Goal: Task Accomplishment & Management: Use online tool/utility

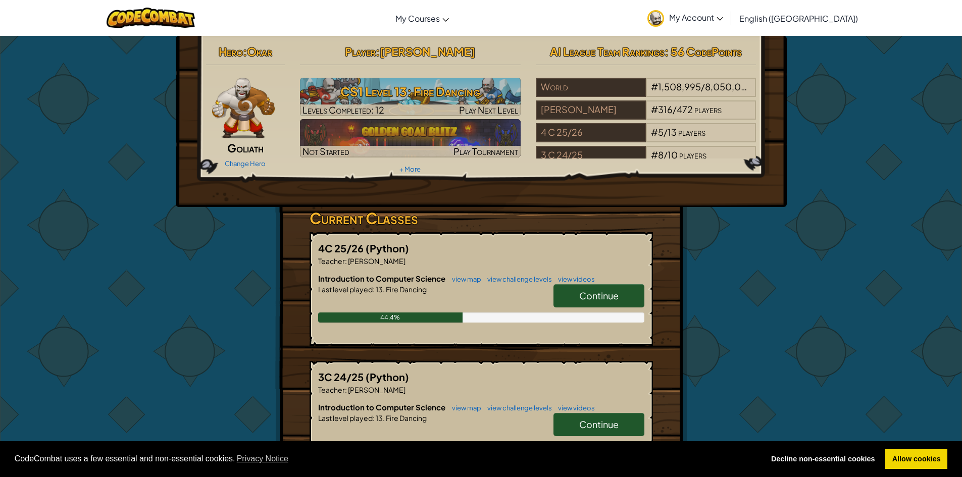
click at [605, 291] on span "Continue" at bounding box center [598, 296] width 39 height 12
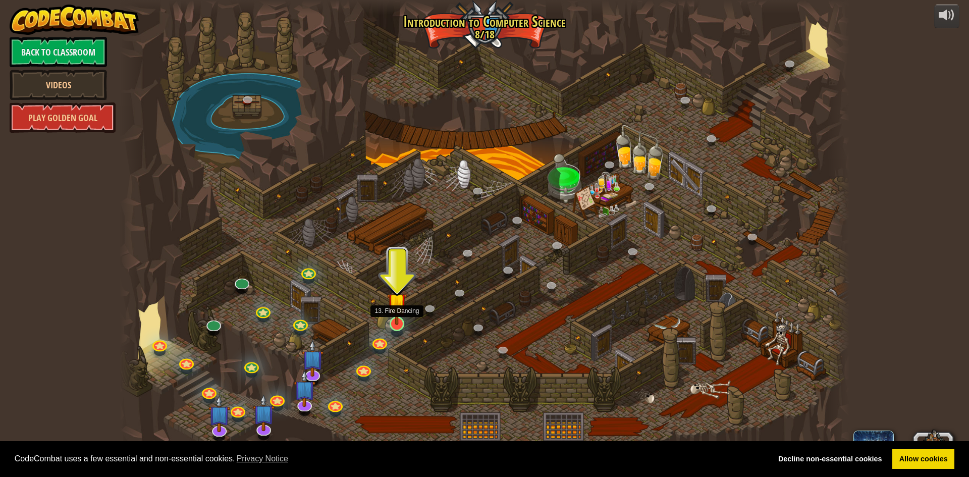
click at [394, 310] on img at bounding box center [397, 302] width 20 height 45
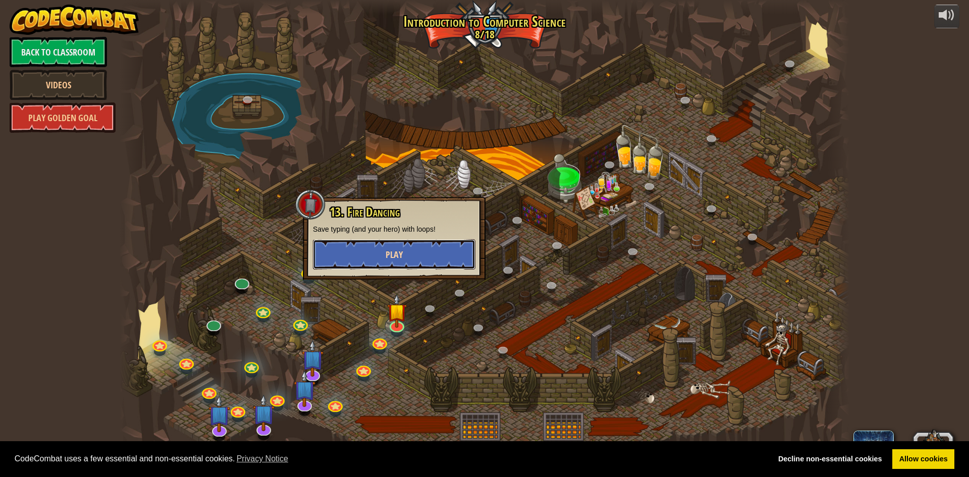
click at [407, 256] on button "Play" at bounding box center [394, 254] width 163 height 30
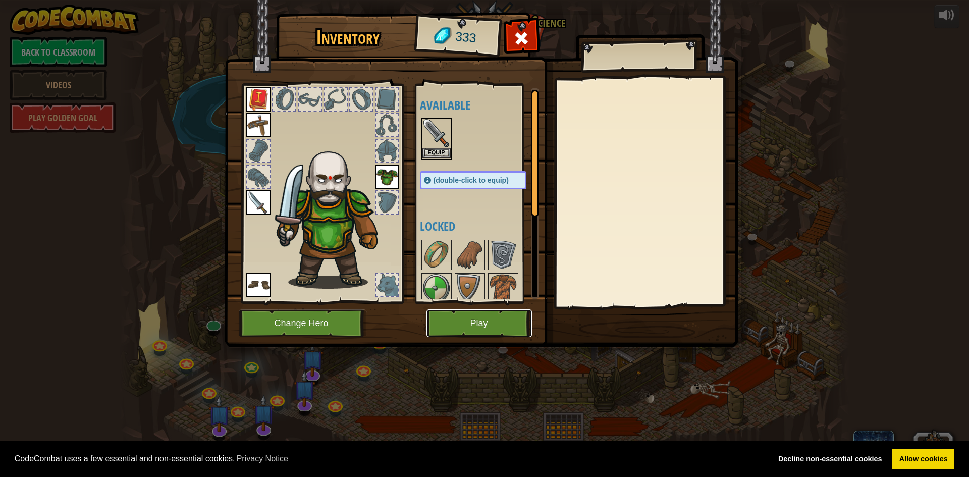
click at [478, 328] on button "Play" at bounding box center [479, 323] width 105 height 28
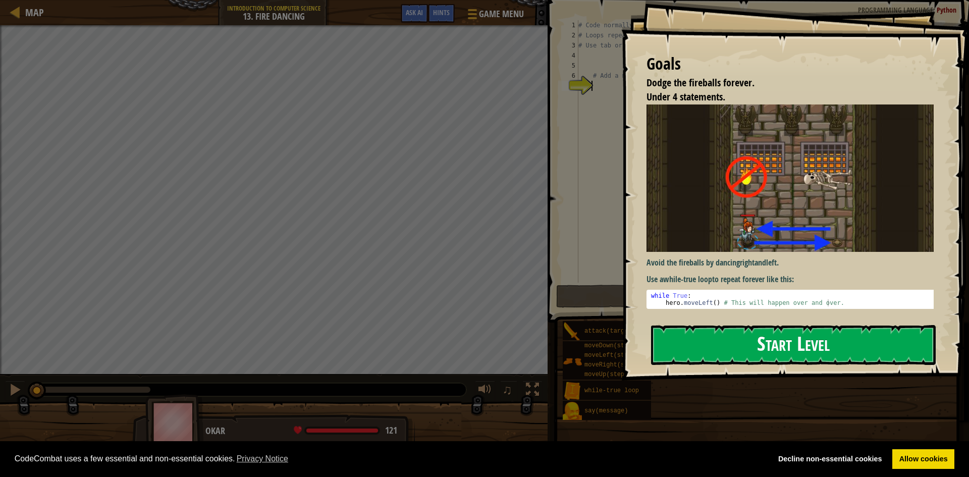
click at [668, 342] on button "Start Level" at bounding box center [793, 345] width 285 height 40
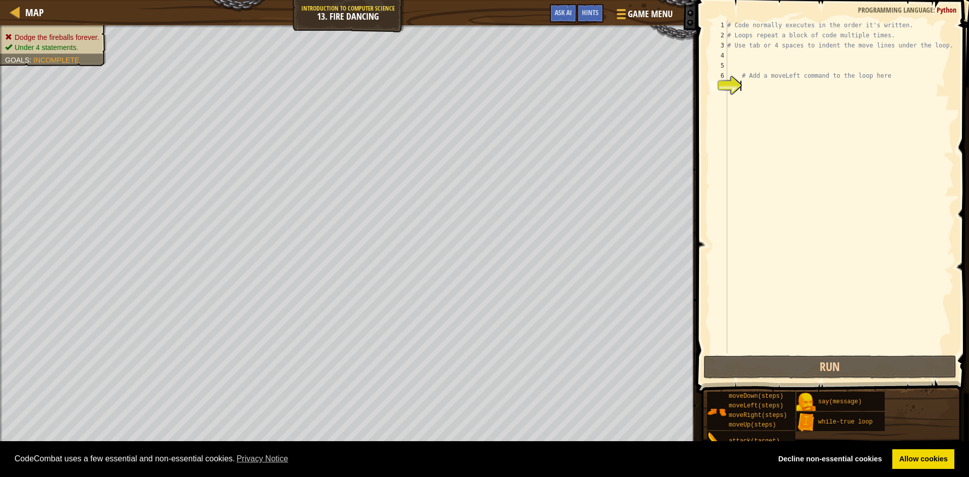
type textarea "h"
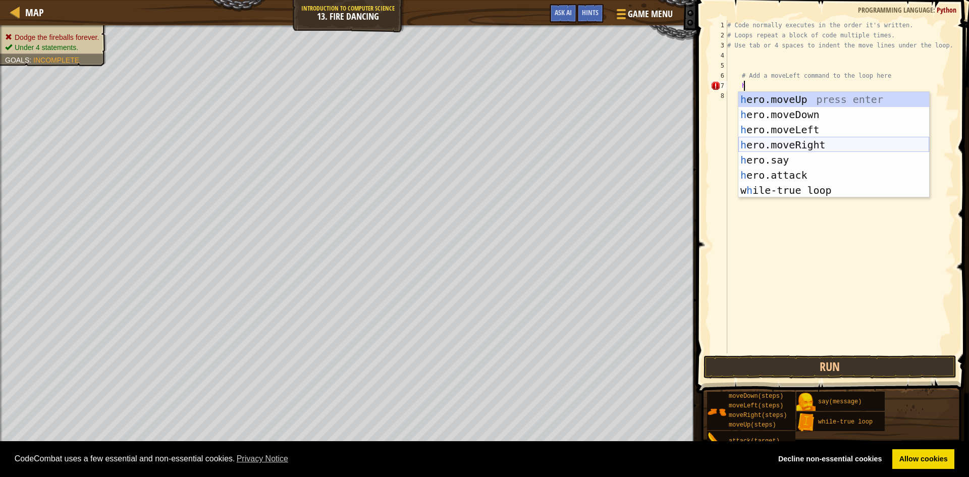
drag, startPoint x: 790, startPoint y: 138, endPoint x: 790, endPoint y: 152, distance: 14.1
click at [790, 148] on div "h ero.moveUp press enter h ero.moveDown press enter h ero.moveLeft press enter …" at bounding box center [833, 160] width 191 height 136
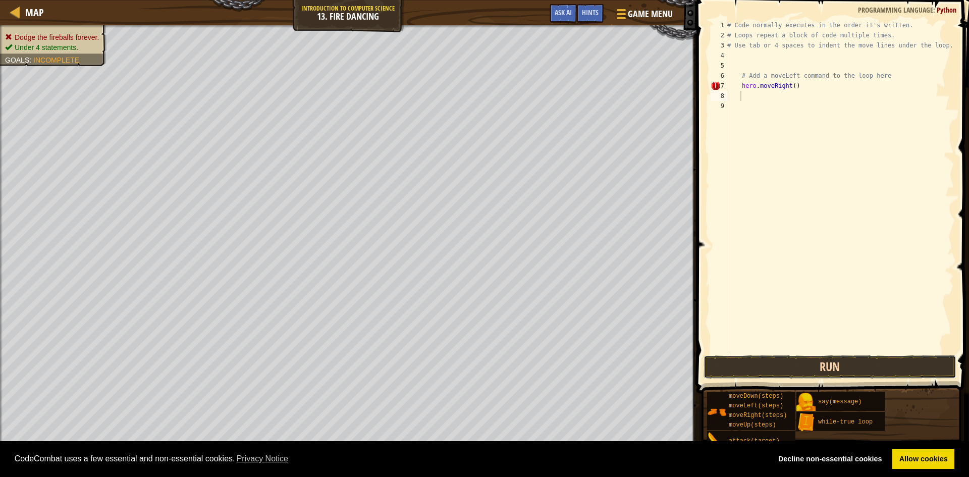
click at [741, 362] on button "Run" at bounding box center [830, 366] width 253 height 23
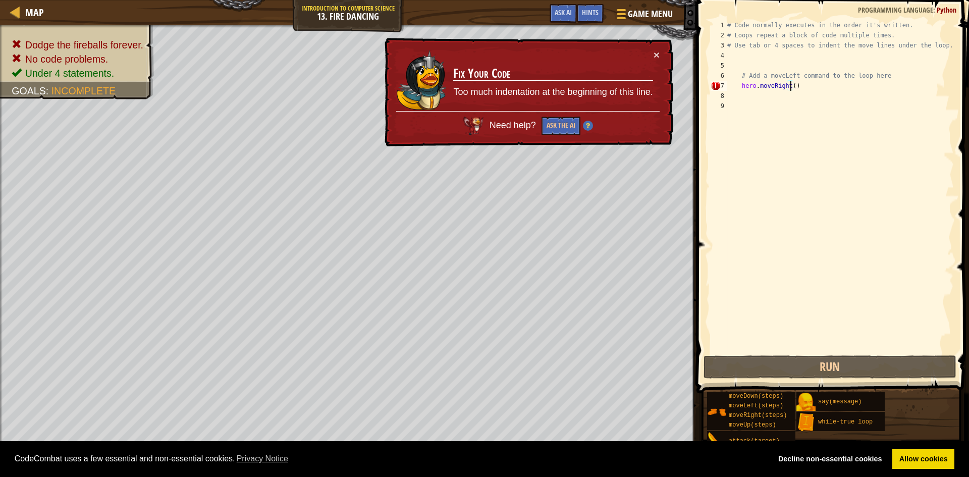
click at [789, 85] on div "# Code normally executes in the order it's written. # Loops repeat a block of c…" at bounding box center [839, 196] width 229 height 353
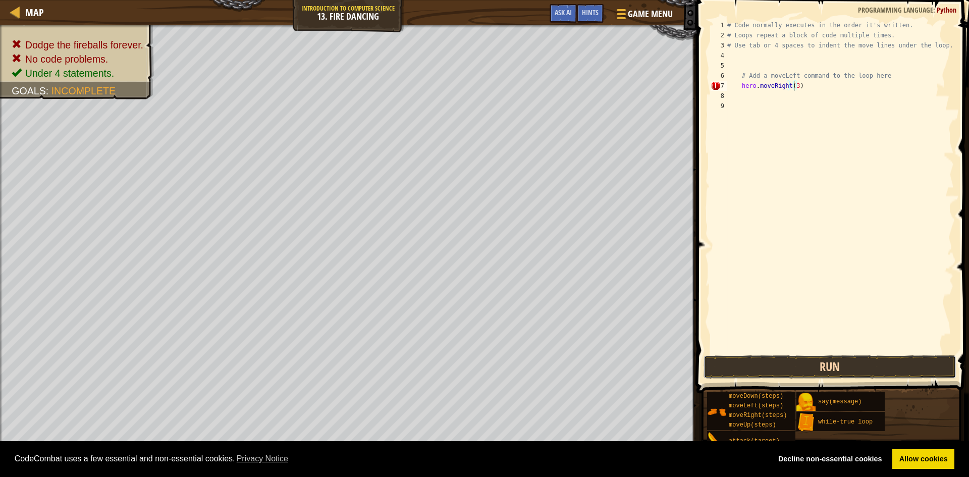
click at [766, 363] on button "Run" at bounding box center [830, 366] width 253 height 23
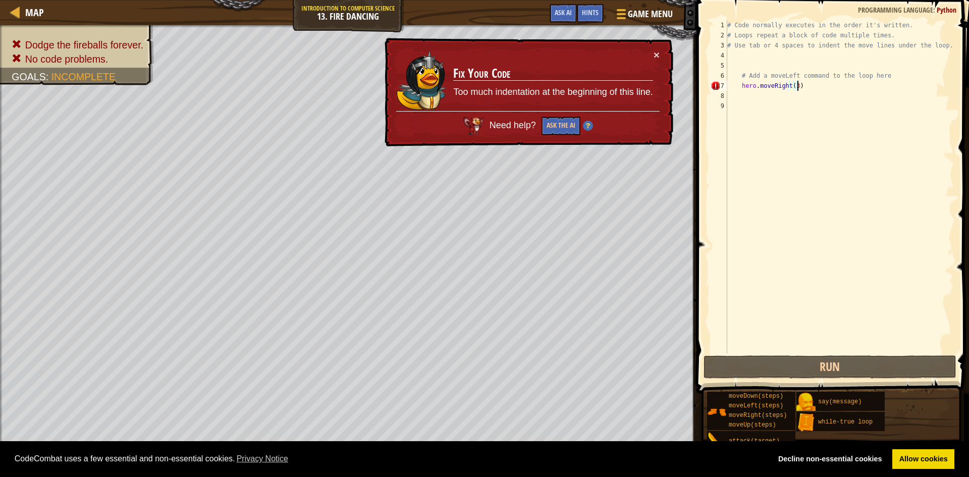
drag, startPoint x: 801, startPoint y: 87, endPoint x: 812, endPoint y: 93, distance: 12.9
click at [804, 88] on div "# Code normally executes in the order it's written. # Loops repeat a block of c…" at bounding box center [839, 196] width 229 height 353
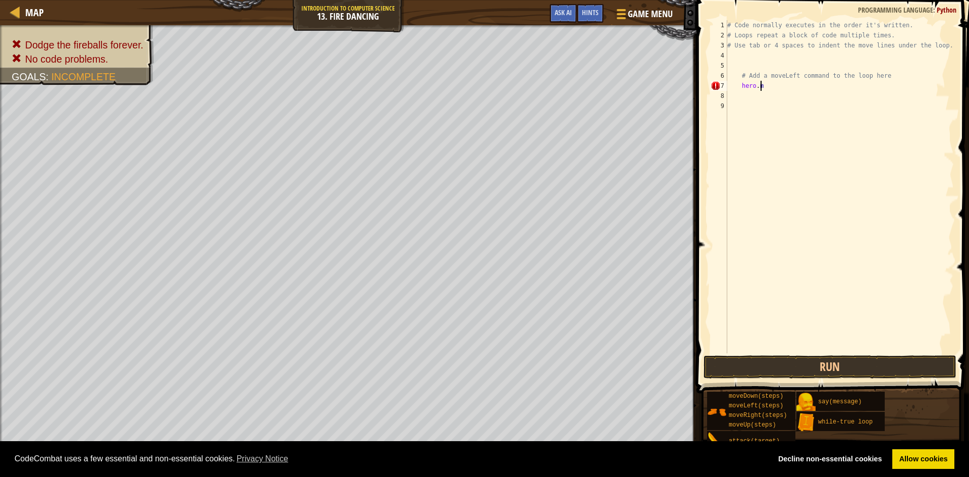
type textarea "h"
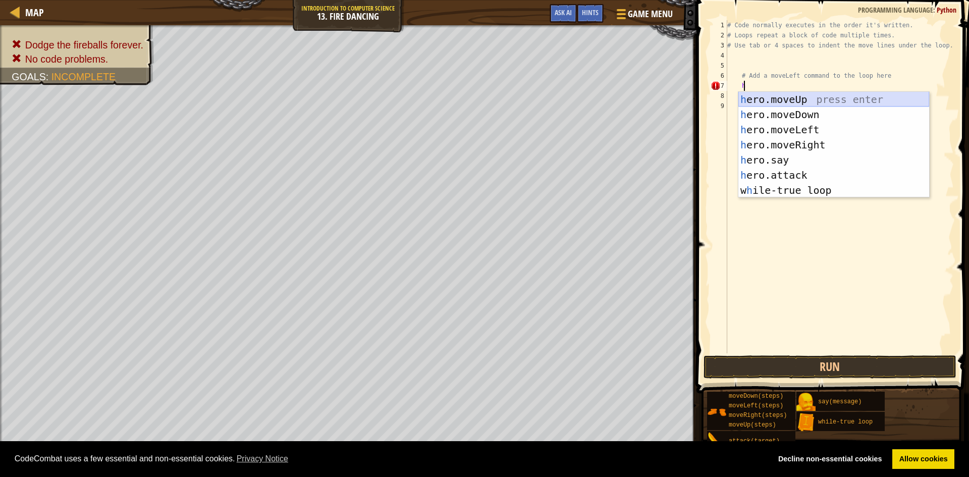
click at [796, 97] on div "h ero.moveUp press enter h ero.moveDown press enter h ero.moveLeft press enter …" at bounding box center [833, 160] width 191 height 136
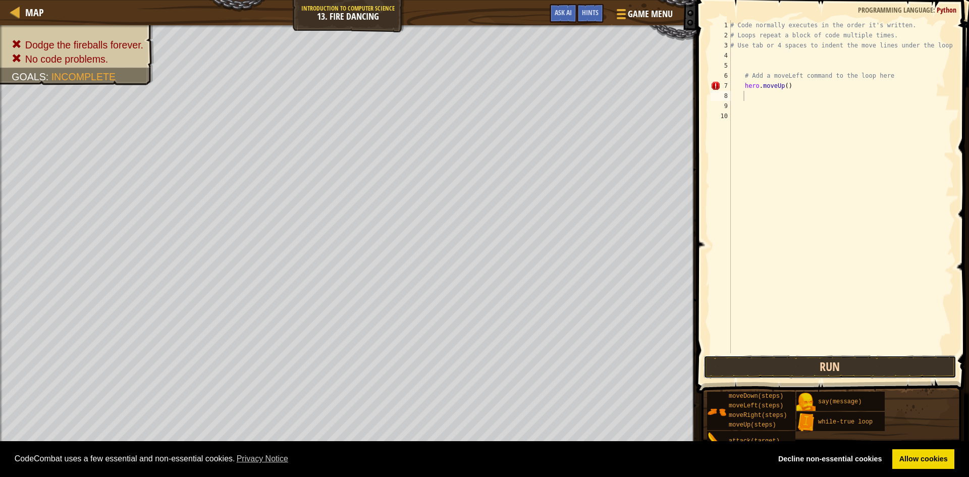
click at [779, 360] on button "Run" at bounding box center [830, 366] width 253 height 23
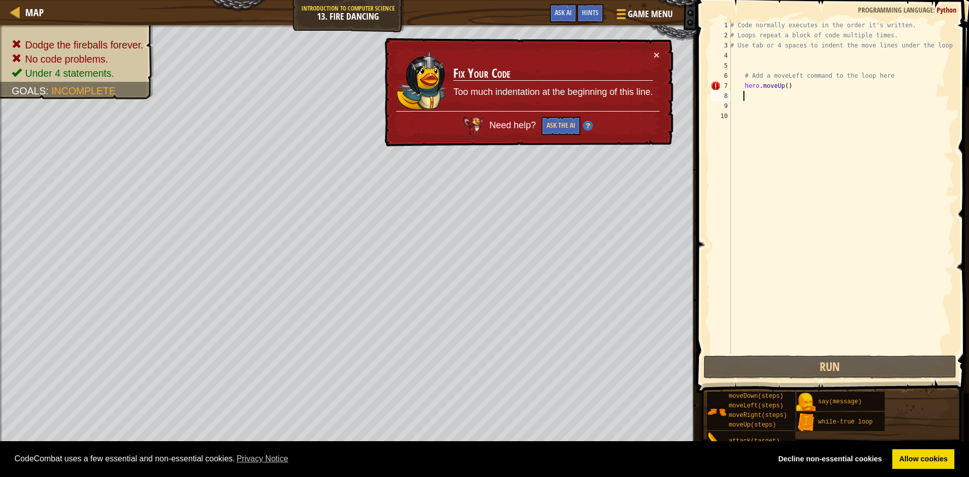
click at [783, 86] on div "# Code normally executes in the order it's written. # Loops repeat a block of c…" at bounding box center [841, 196] width 226 height 353
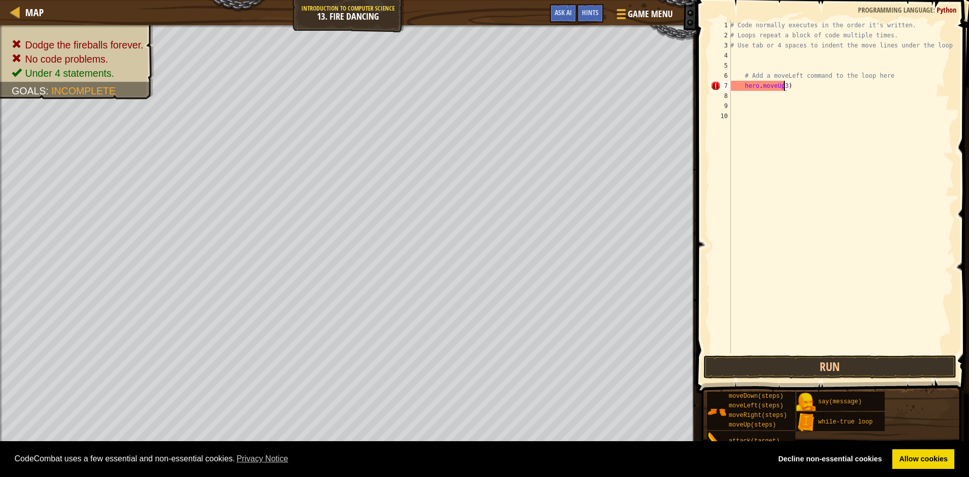
scroll to position [5, 4]
click at [748, 355] on span at bounding box center [834, 182] width 281 height 423
click at [754, 364] on button "Run" at bounding box center [830, 366] width 253 height 23
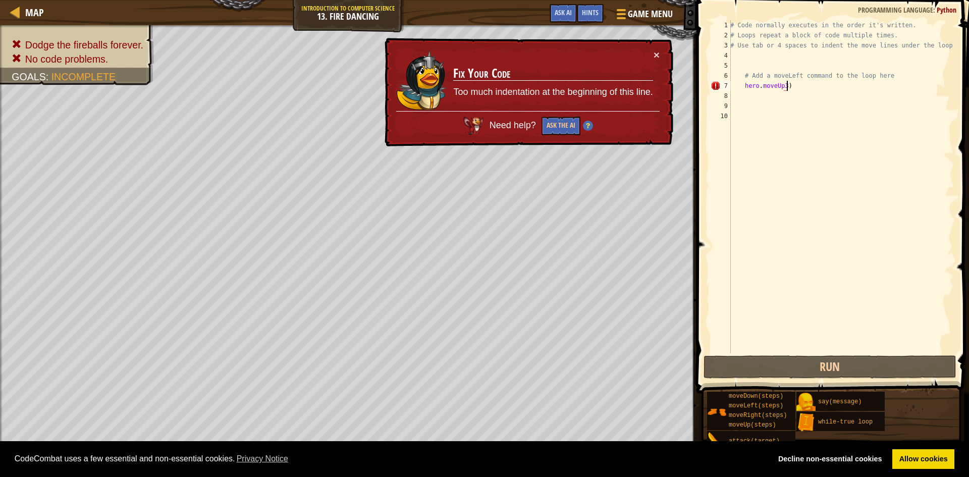
click at [792, 89] on div "# Code normally executes in the order it's written. # Loops repeat a block of c…" at bounding box center [841, 196] width 226 height 353
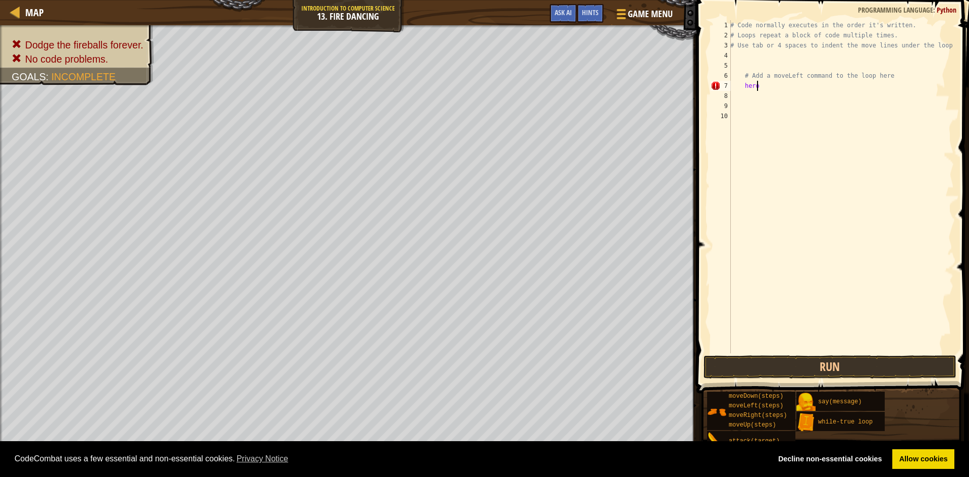
type textarea "h"
click at [733, 55] on div "# Code normally executes in the order it's written. # Loops repeat a block of c…" at bounding box center [841, 196] width 226 height 353
click at [748, 88] on div "# Code normally executes in the order it's written. # Loops repeat a block of c…" at bounding box center [841, 196] width 226 height 353
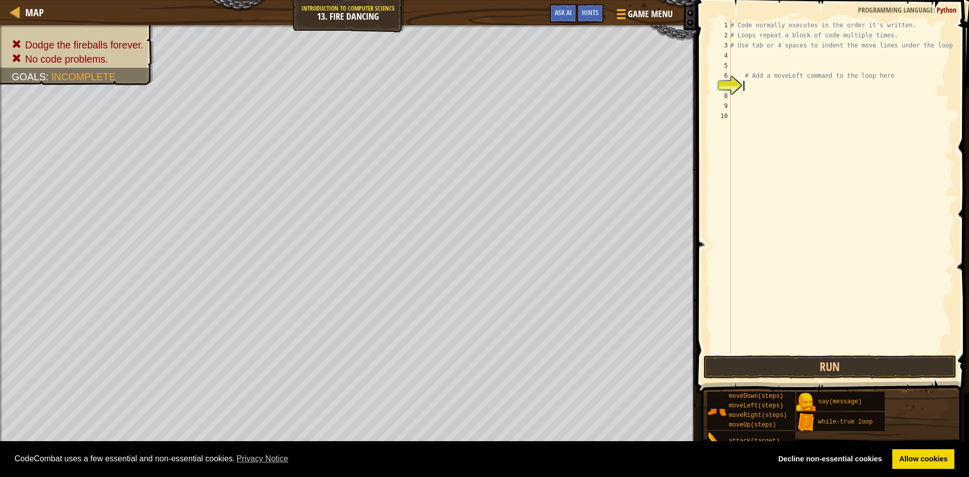
type textarea "h"
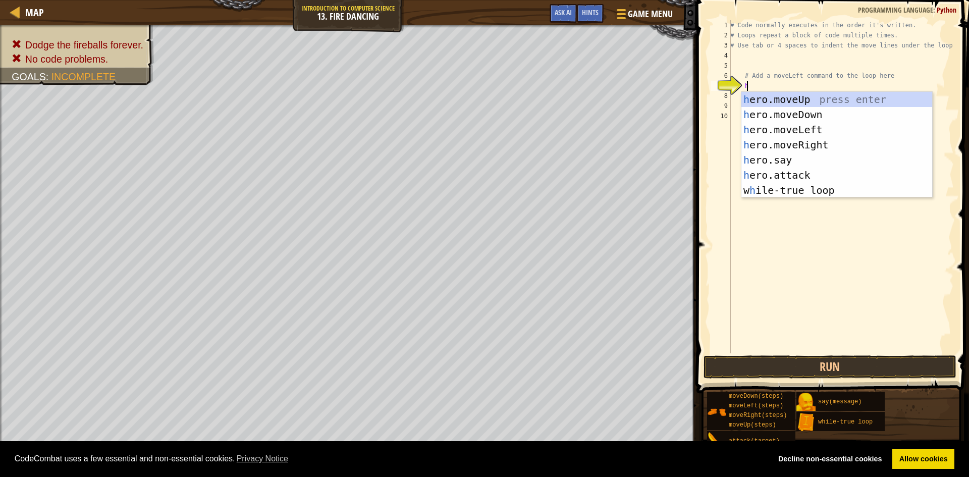
scroll to position [5, 1]
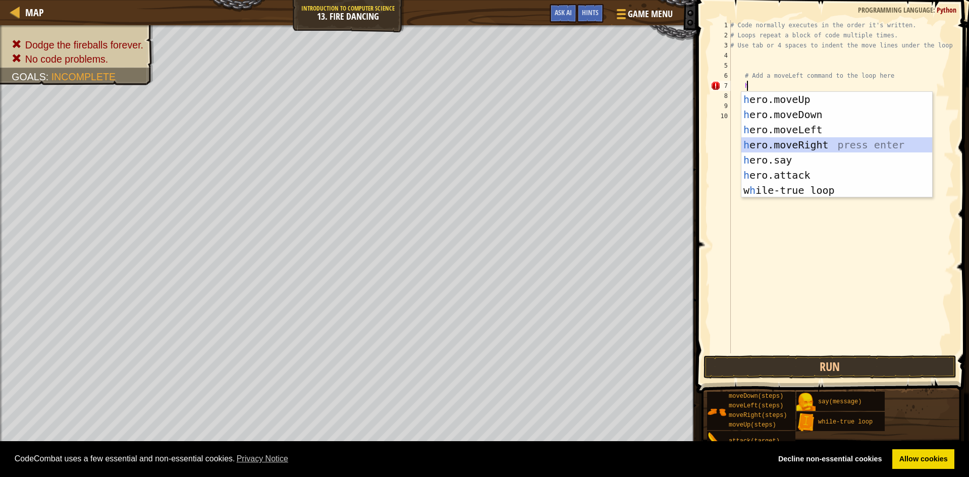
drag, startPoint x: 811, startPoint y: 139, endPoint x: 810, endPoint y: 116, distance: 23.2
click at [811, 136] on div "h ero.moveUp press enter h ero.moveDown press enter h ero.moveLeft press enter …" at bounding box center [836, 160] width 191 height 136
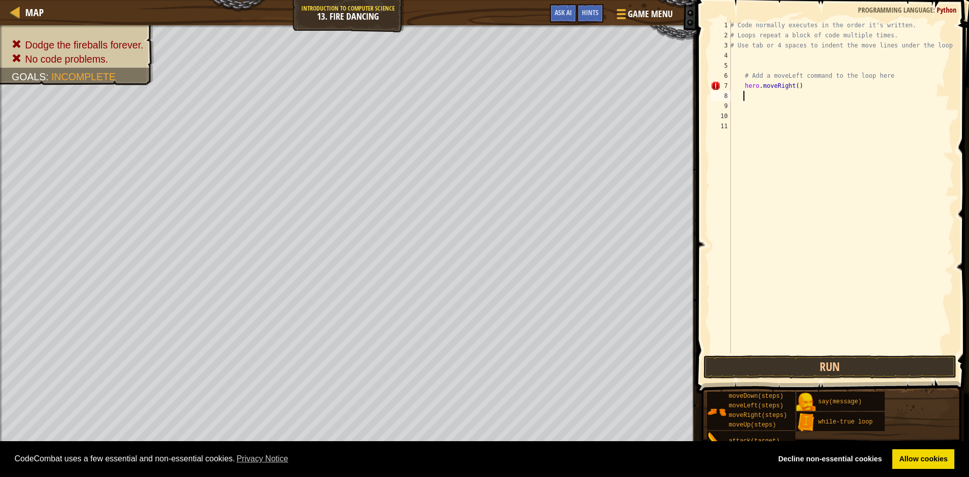
click at [794, 85] on div "# Code normally executes in the order it's written. # Loops repeat a block of c…" at bounding box center [841, 196] width 226 height 353
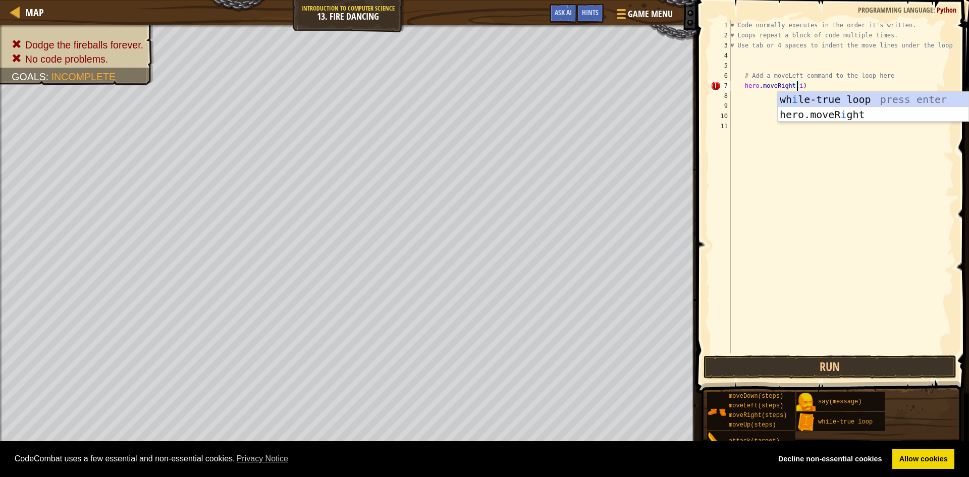
scroll to position [5, 5]
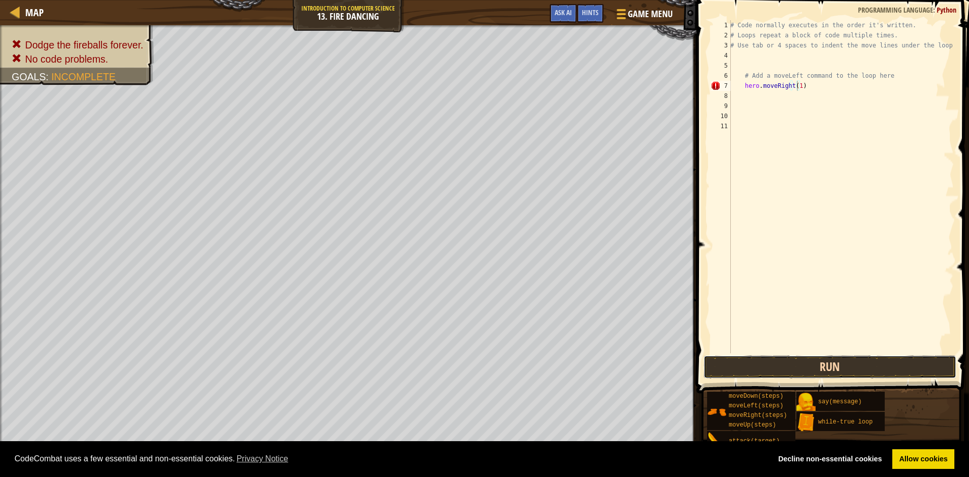
click at [789, 367] on button "Run" at bounding box center [830, 366] width 253 height 23
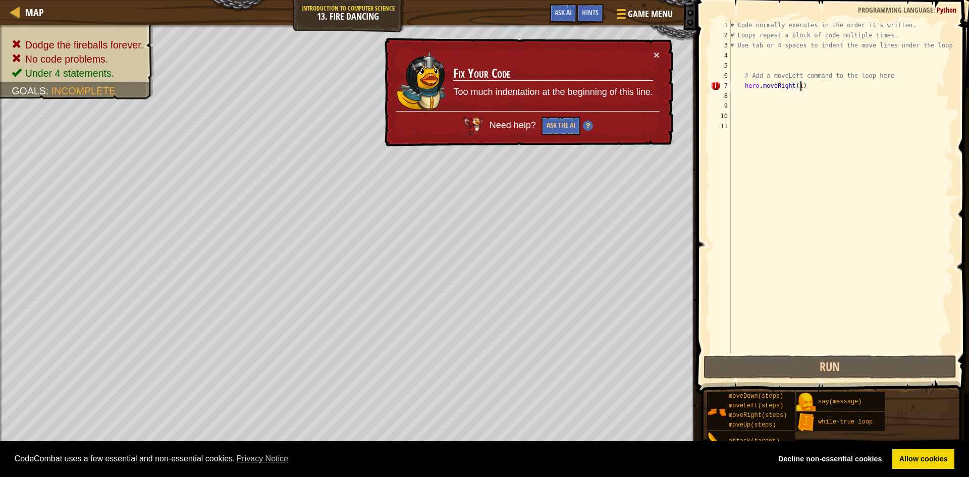
click at [808, 89] on div "# Code normally executes in the order it's written. # Loops repeat a block of c…" at bounding box center [841, 196] width 226 height 353
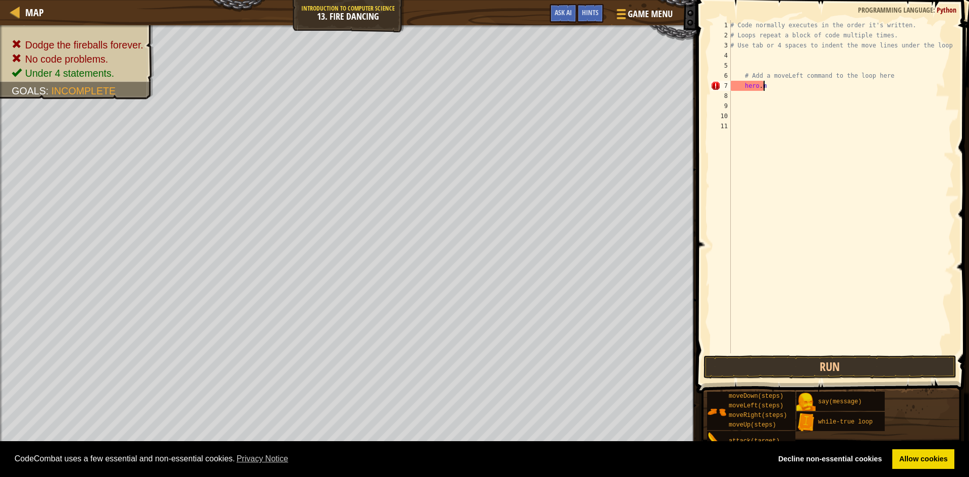
type textarea "h"
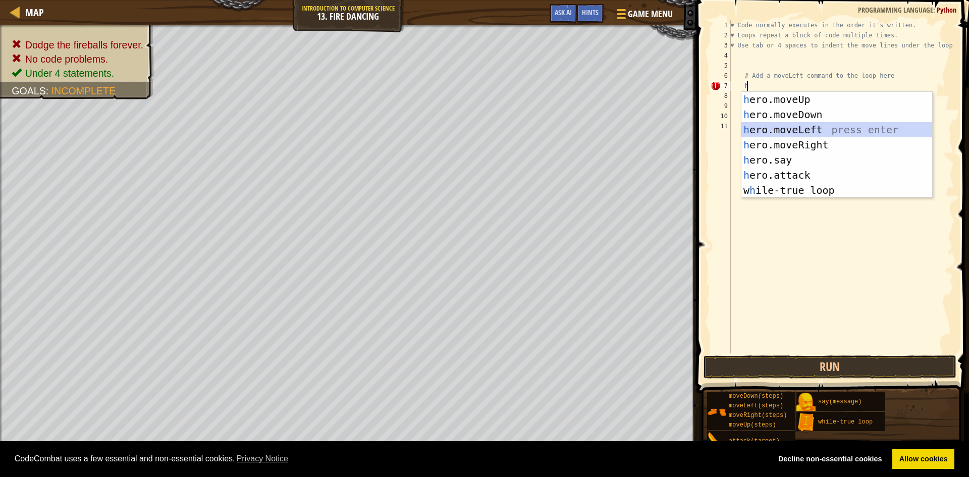
drag, startPoint x: 777, startPoint y: 132, endPoint x: 782, endPoint y: 157, distance: 25.8
click at [779, 133] on div "h ero.moveUp press enter h ero.moveDown press enter h ero.moveLeft press enter …" at bounding box center [836, 160] width 191 height 136
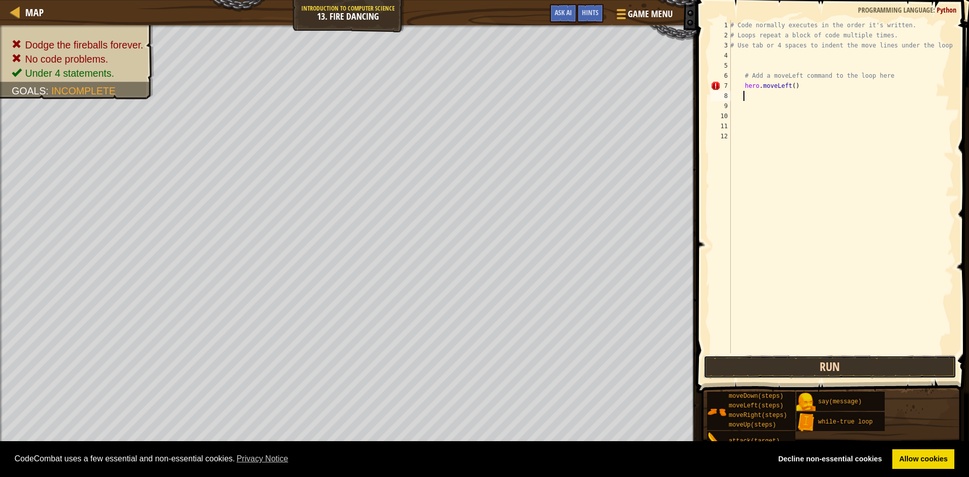
click at [764, 369] on button "Run" at bounding box center [830, 366] width 253 height 23
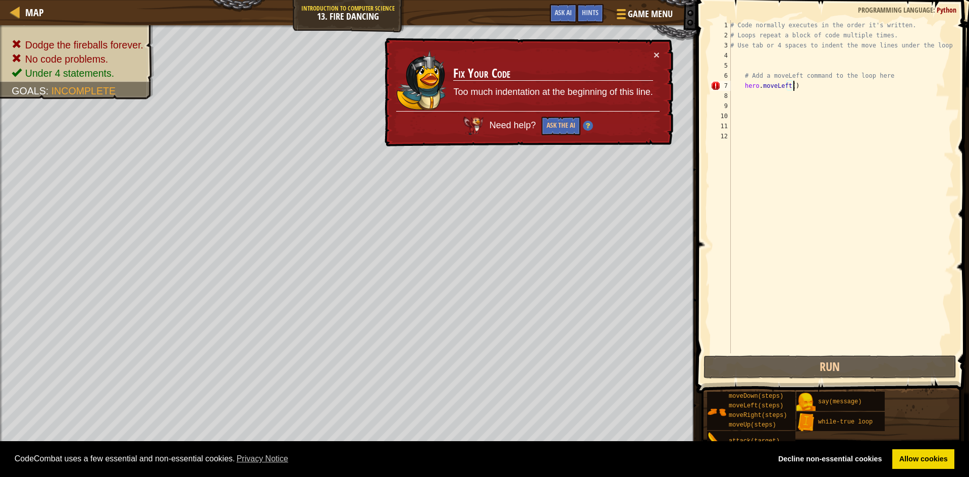
click at [795, 82] on div "# Code normally executes in the order it's written. # Loops repeat a block of c…" at bounding box center [841, 196] width 226 height 353
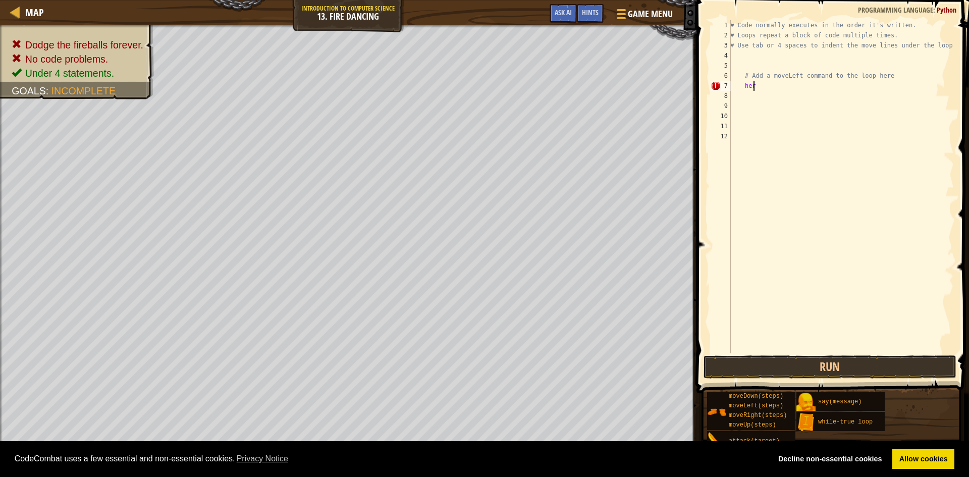
type textarea "h"
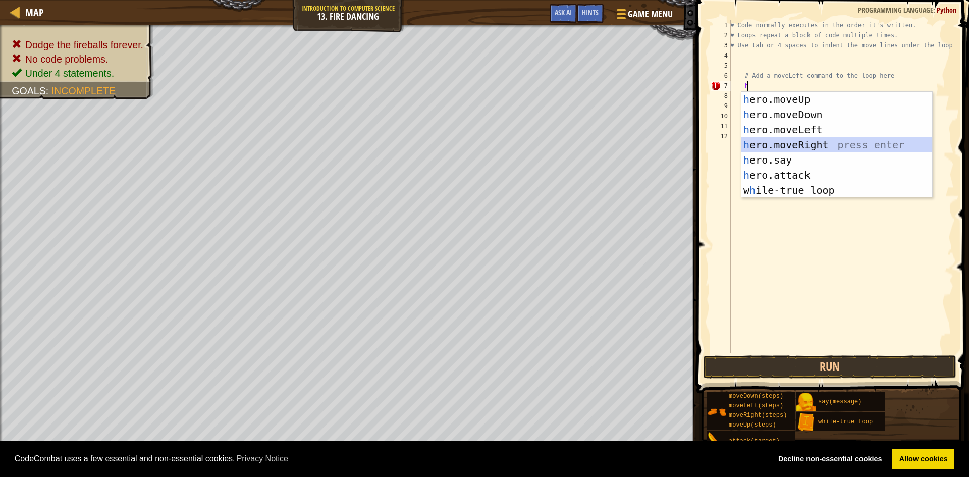
click at [764, 140] on div "h ero.moveUp press enter h ero.moveDown press enter h ero.moveLeft press enter …" at bounding box center [836, 160] width 191 height 136
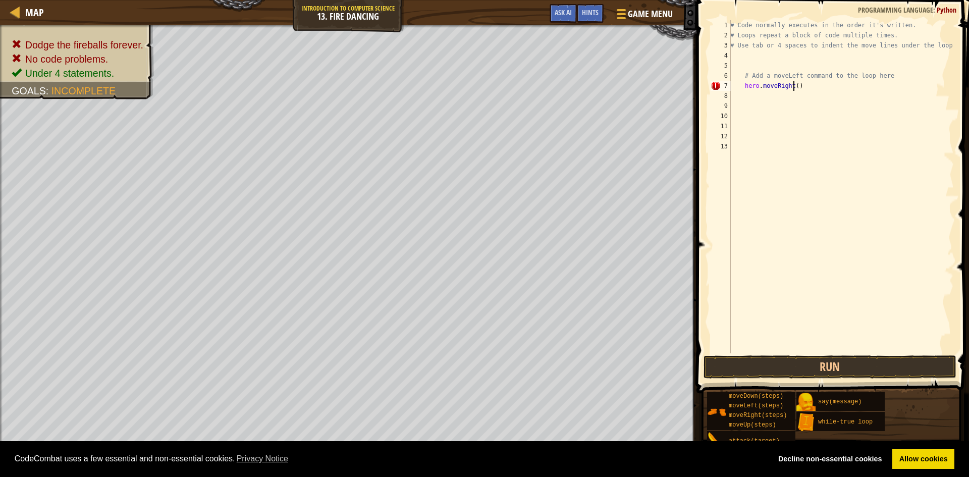
click at [794, 85] on div "# Code normally executes in the order it's written. # Loops repeat a block of c…" at bounding box center [841, 196] width 226 height 353
click at [809, 370] on button "Run" at bounding box center [830, 366] width 253 height 23
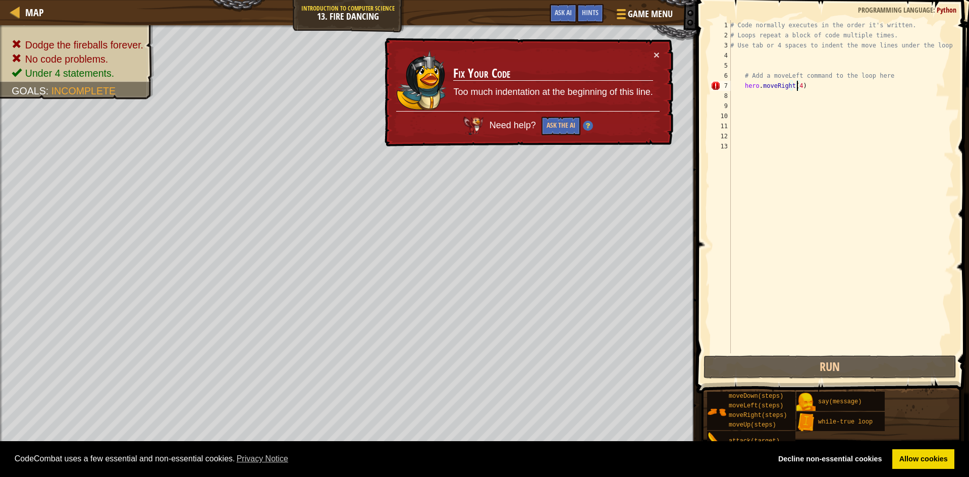
click at [799, 87] on div "# Code normally executes in the order it's written. # Loops repeat a block of c…" at bounding box center [841, 196] width 226 height 353
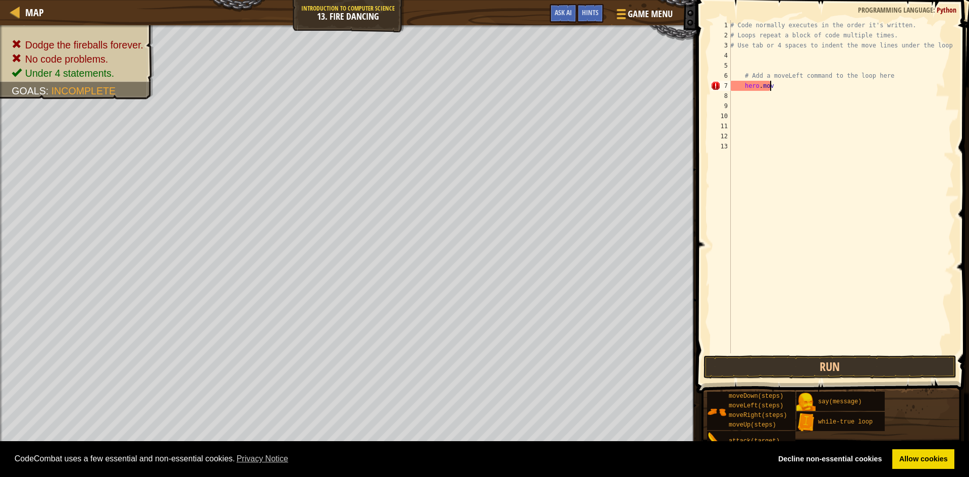
type textarea "h"
click at [932, 465] on link "Allow cookies" at bounding box center [923, 459] width 62 height 20
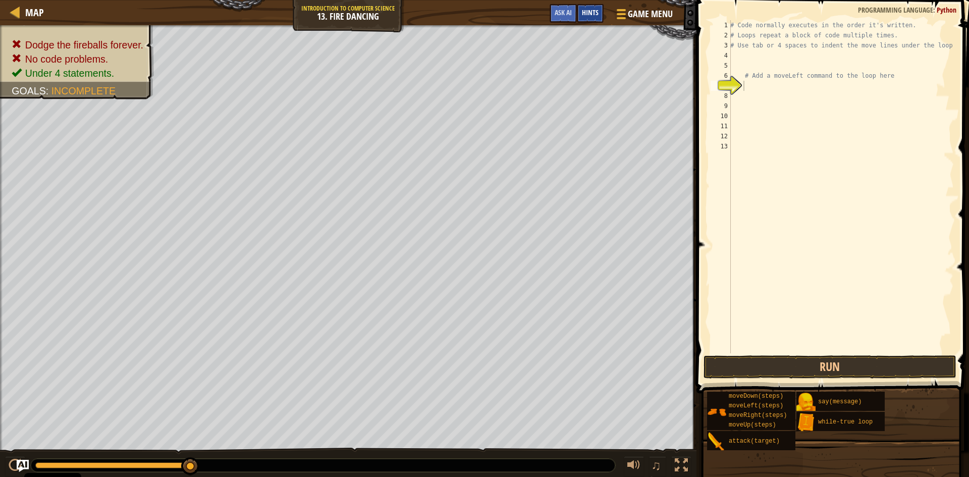
click at [597, 12] on span "Hints" at bounding box center [590, 13] width 17 height 10
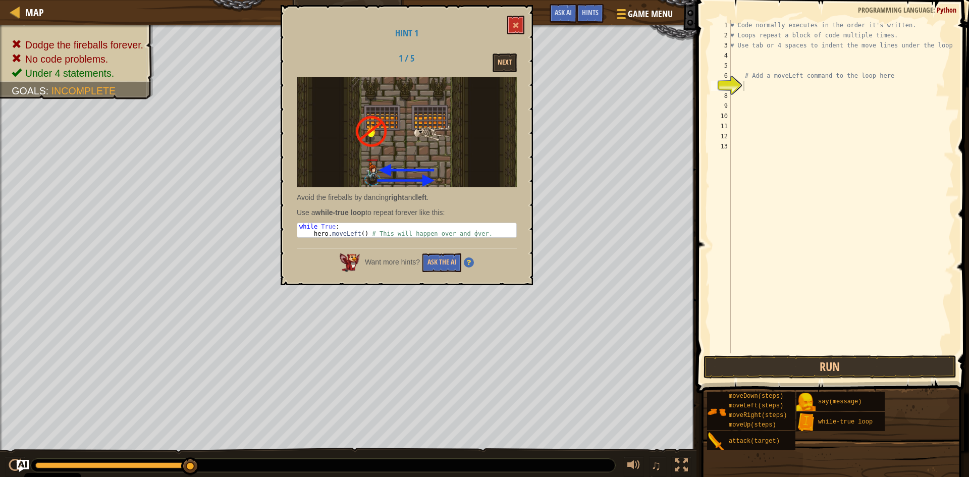
drag, startPoint x: 339, startPoint y: 210, endPoint x: 444, endPoint y: 209, distance: 105.5
click at [444, 209] on p "Use a while-true loop to repeat forever like this:" at bounding box center [407, 212] width 220 height 10
click at [518, 21] on button at bounding box center [515, 25] width 17 height 19
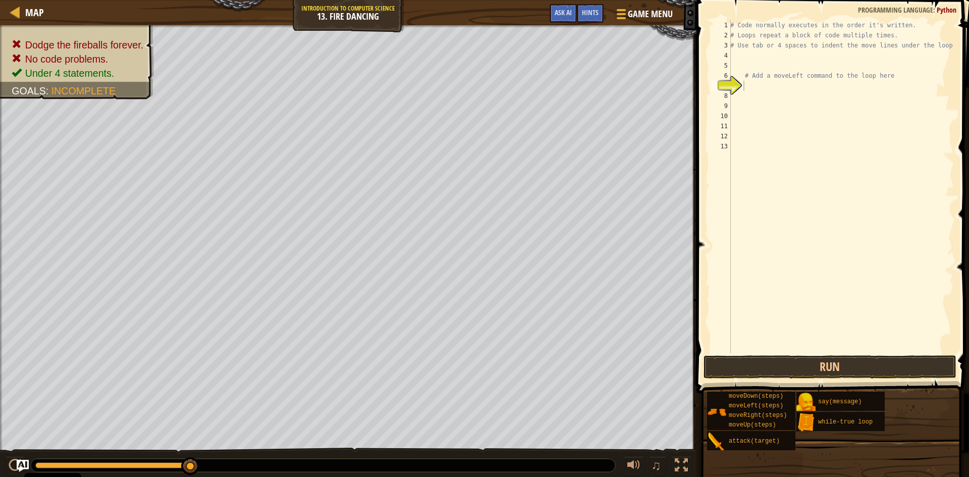
click at [743, 61] on div "# Code normally executes in the order it's written. # Loops repeat a block of c…" at bounding box center [841, 196] width 226 height 353
click at [741, 55] on div "# Code normally executes in the order it's written. # Loops repeat a block of c…" at bounding box center [841, 196] width 226 height 353
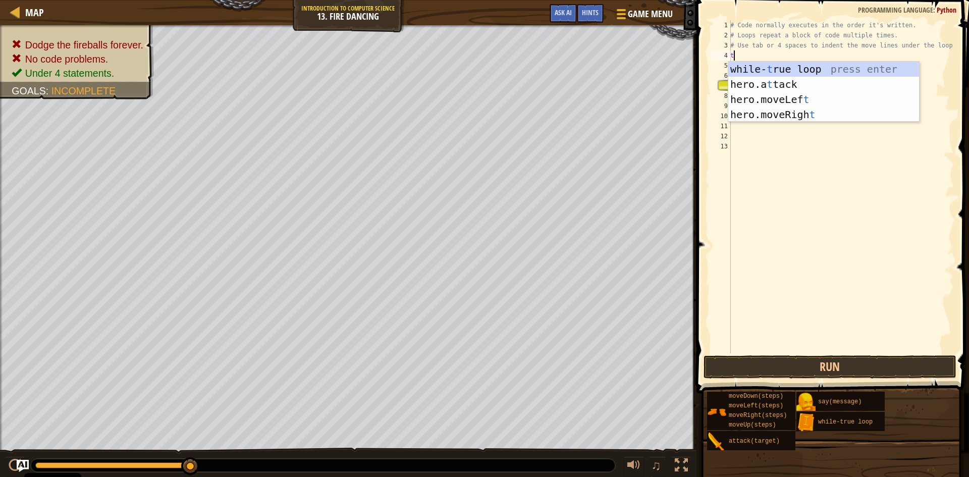
type textarea "tr"
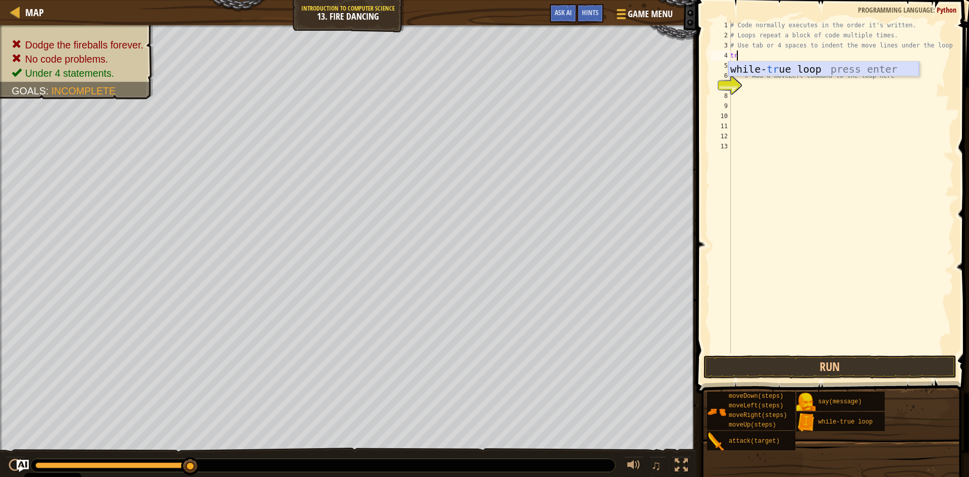
click at [798, 67] on div "while- tr ue loop press enter" at bounding box center [823, 84] width 191 height 45
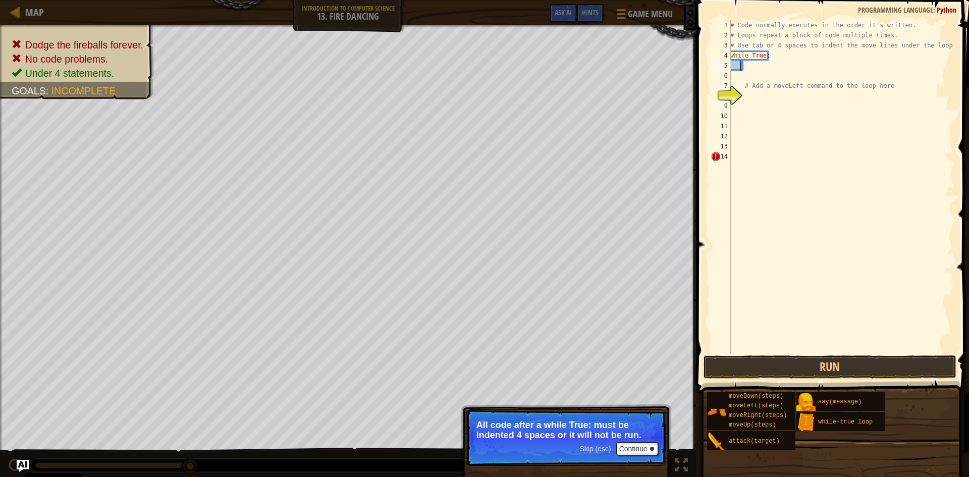
click at [742, 66] on div "# Code normally executes in the order it's written. # Loops repeat a block of c…" at bounding box center [841, 196] width 226 height 353
click at [744, 67] on div "# Code normally executes in the order it's written. # Loops repeat a block of c…" at bounding box center [841, 196] width 226 height 353
click at [646, 451] on button "Continue" at bounding box center [637, 448] width 42 height 13
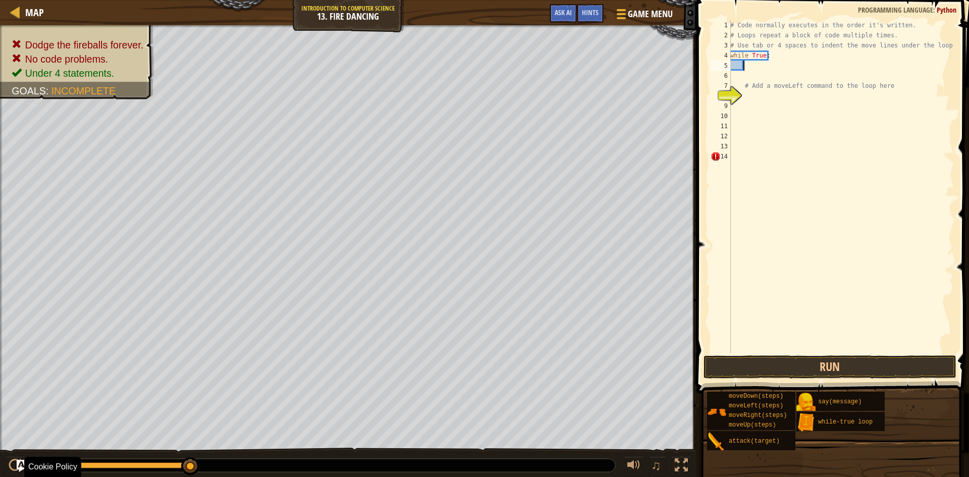
scroll to position [5, 1]
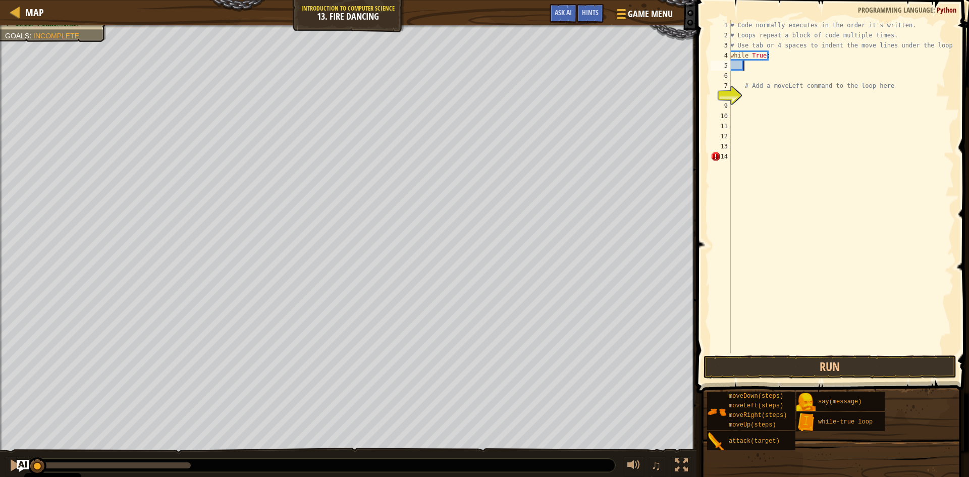
drag, startPoint x: 191, startPoint y: 464, endPoint x: 3, endPoint y: 467, distance: 188.8
click at [3, 467] on div "♫" at bounding box center [348, 463] width 697 height 30
type textarea "h"
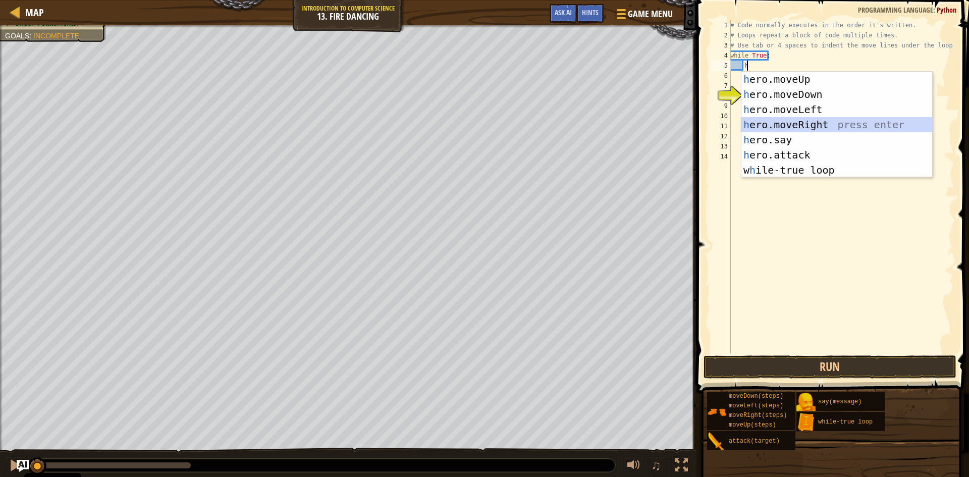
click at [791, 124] on div "h ero.moveUp press enter h ero.moveDown press enter h ero.moveLeft press enter …" at bounding box center [836, 140] width 191 height 136
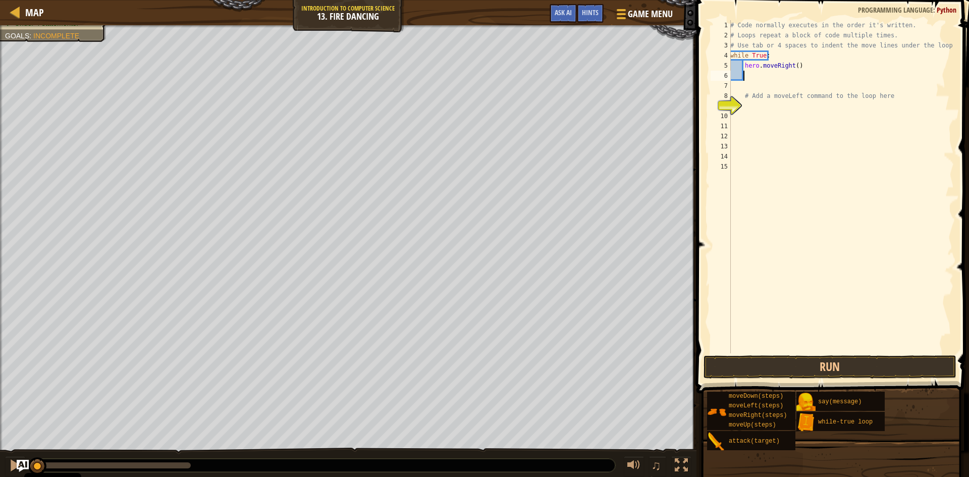
type textarea "h"
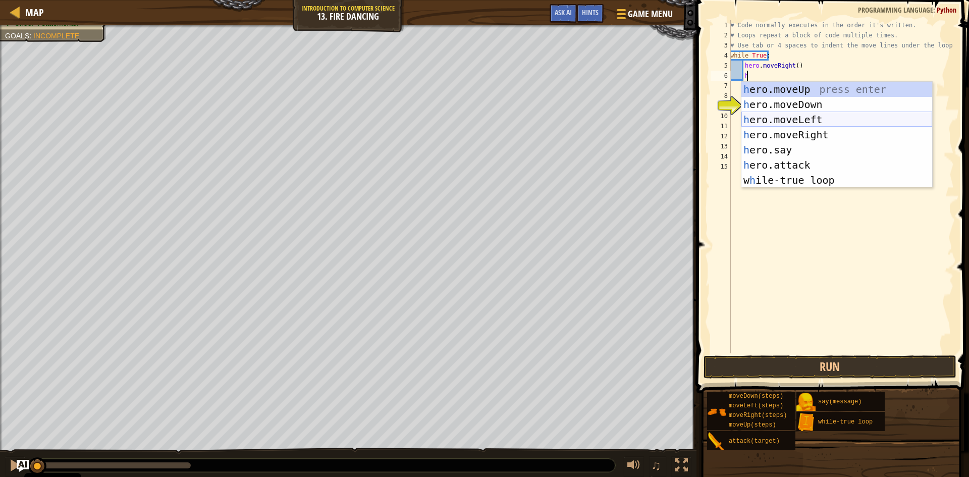
click at [789, 117] on div "h ero.moveUp press enter h ero.moveDown press enter h ero.moveLeft press enter …" at bounding box center [836, 150] width 191 height 136
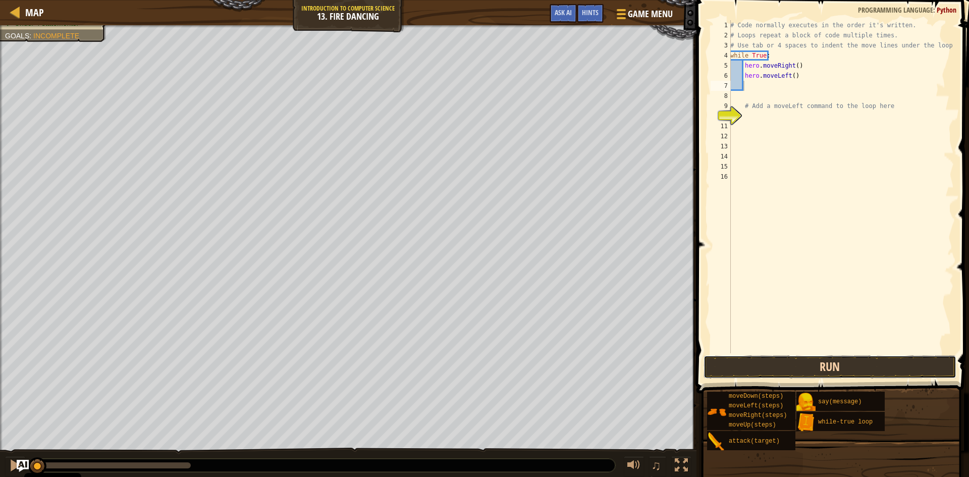
click at [793, 364] on button "Run" at bounding box center [830, 366] width 253 height 23
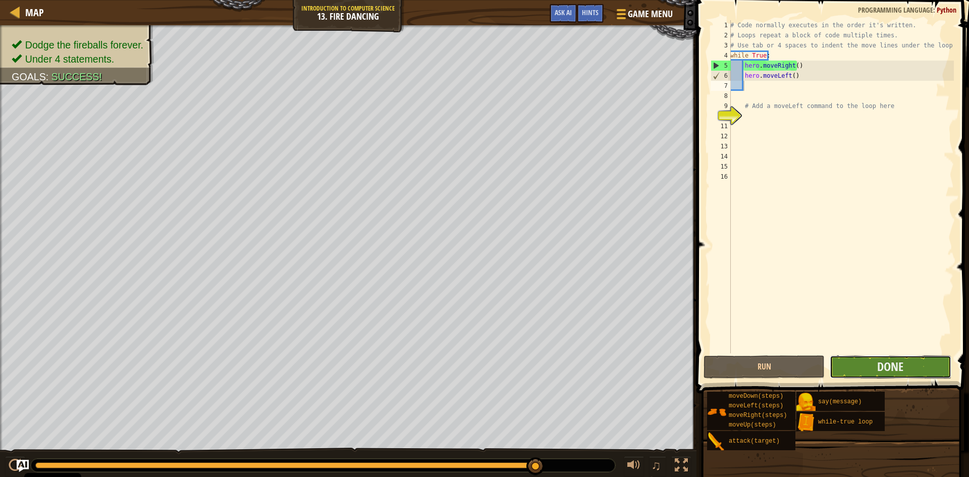
click at [871, 366] on button "Done" at bounding box center [890, 366] width 121 height 23
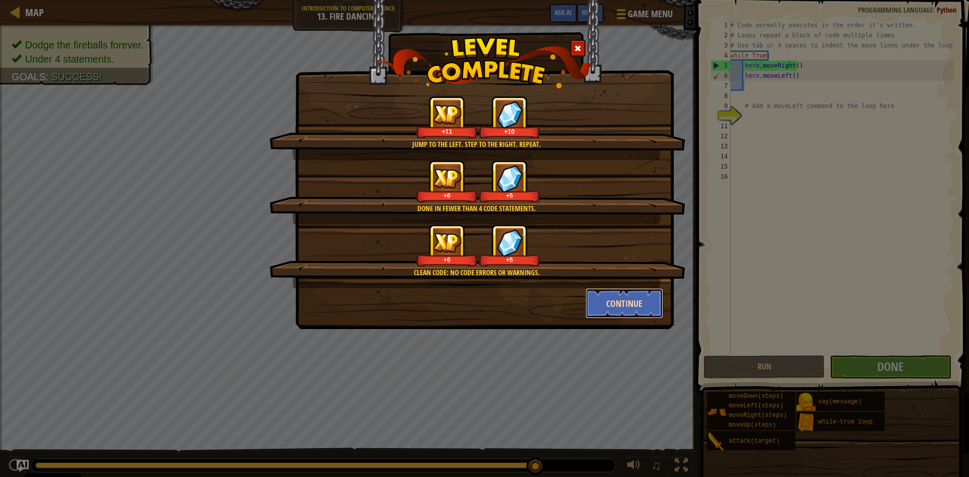
click at [599, 297] on button "Continue" at bounding box center [624, 303] width 78 height 30
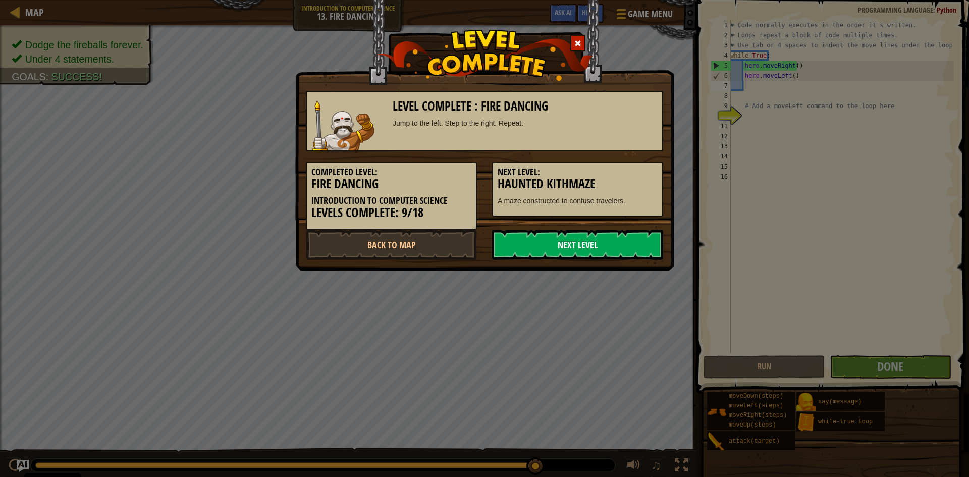
drag, startPoint x: 511, startPoint y: 241, endPoint x: 474, endPoint y: 258, distance: 40.2
click at [510, 242] on link "Next Level" at bounding box center [577, 245] width 171 height 30
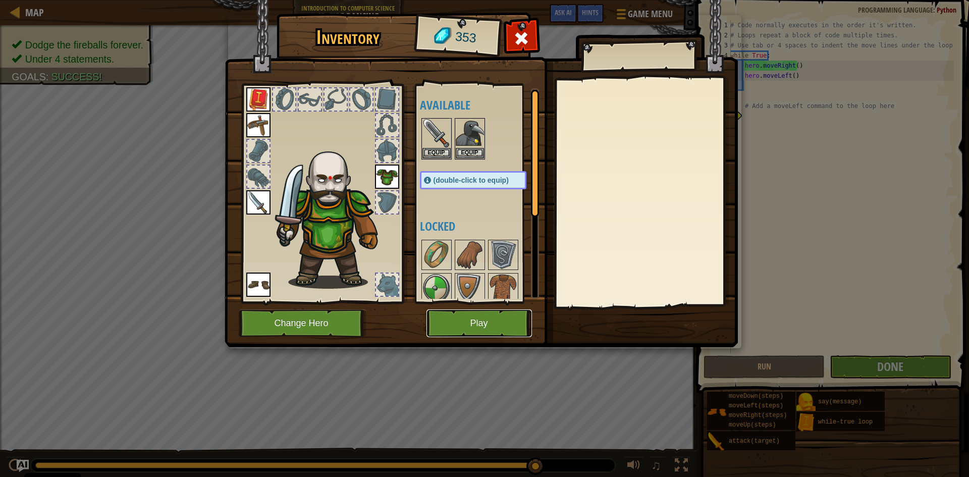
click at [480, 316] on button "Play" at bounding box center [479, 323] width 105 height 28
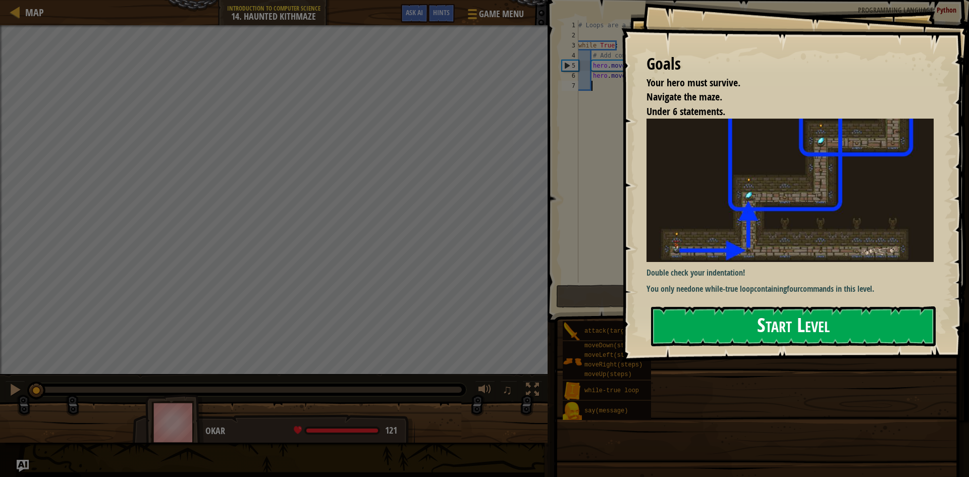
drag, startPoint x: 701, startPoint y: 325, endPoint x: 705, endPoint y: 321, distance: 5.7
click at [705, 321] on button "Start Level" at bounding box center [793, 326] width 285 height 40
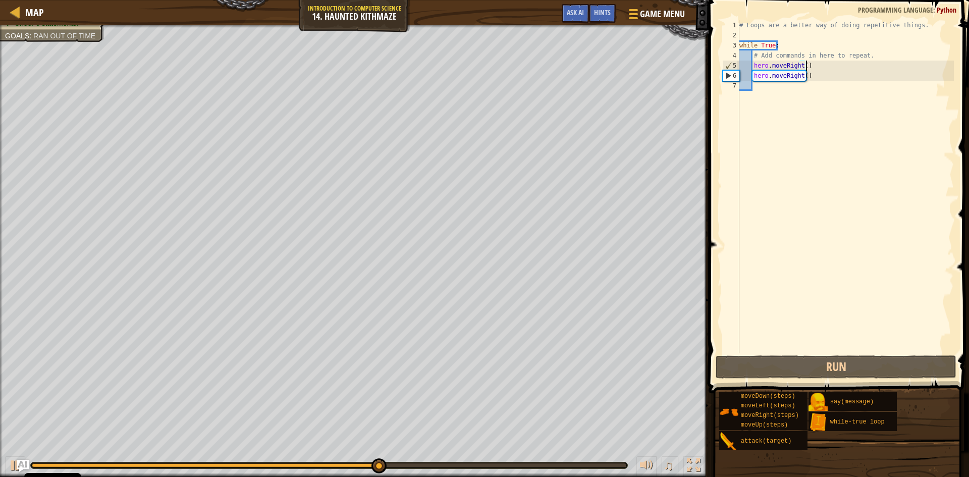
click at [815, 66] on div "# Loops are a better way of doing repetitive things. while True : # Add command…" at bounding box center [845, 196] width 217 height 353
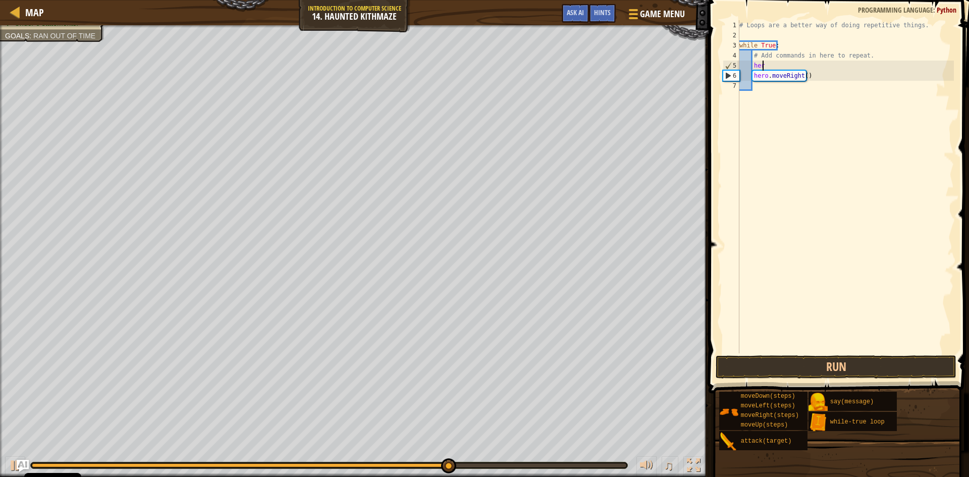
type textarea "h"
click at [811, 75] on div "# Loops are a better way of doing repetitive things. while True : # Add command…" at bounding box center [845, 196] width 217 height 353
type textarea "h"
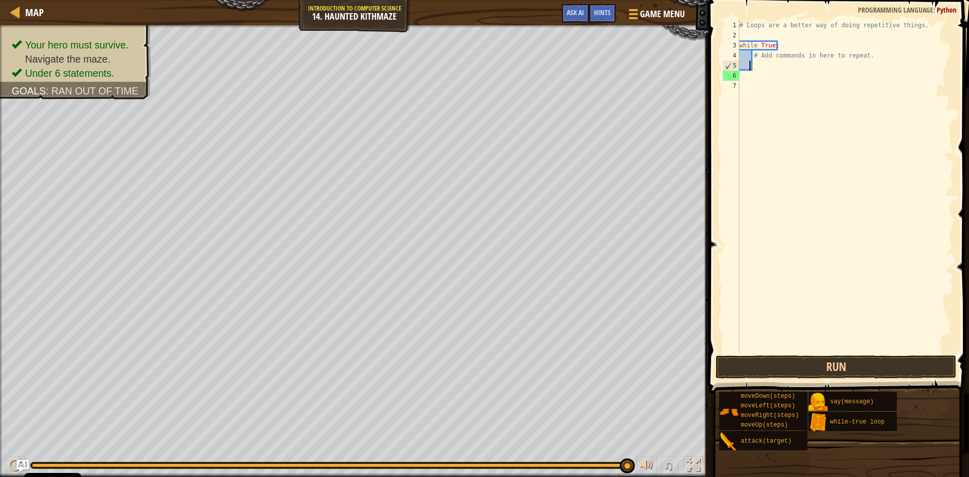
click at [751, 65] on div "# Loops are a better way of doing repetitive things. while True : # Add command…" at bounding box center [845, 196] width 217 height 353
type textarea "h"
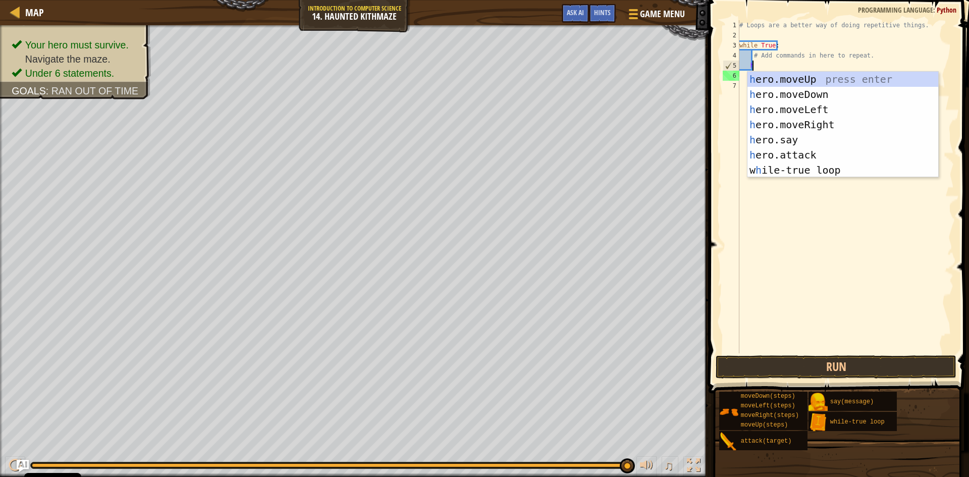
scroll to position [5, 1]
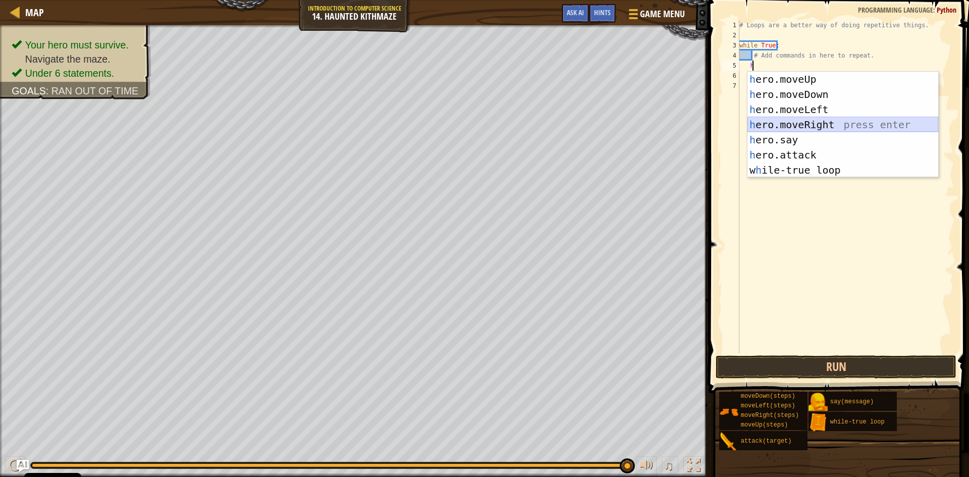
click at [825, 123] on div "h ero.moveUp press enter h ero.moveDown press enter h ero.moveLeft press enter …" at bounding box center [843, 140] width 191 height 136
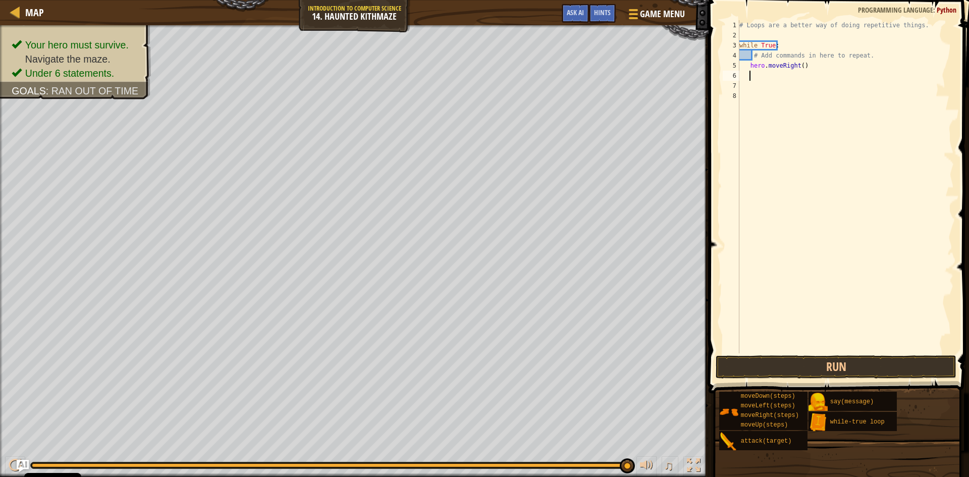
type textarea "h"
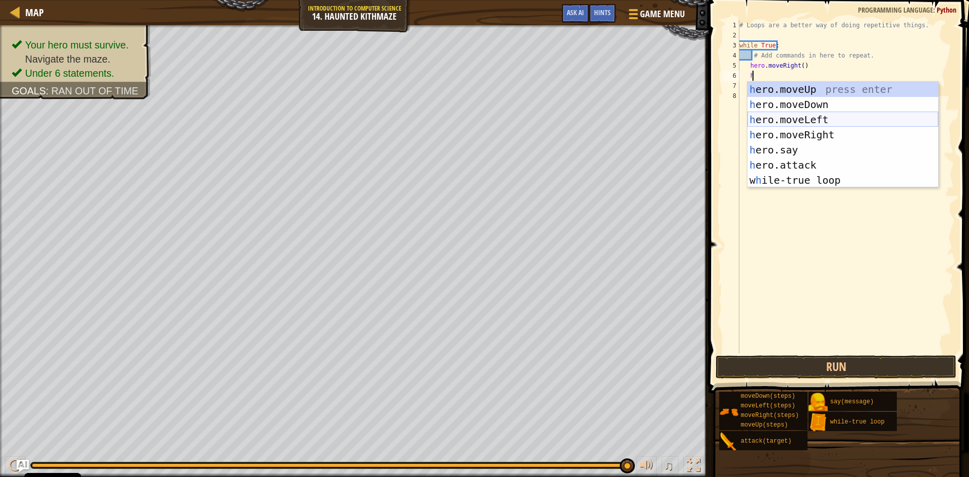
click at [786, 117] on div "h ero.moveUp press enter h ero.moveDown press enter h ero.moveLeft press enter …" at bounding box center [843, 150] width 191 height 136
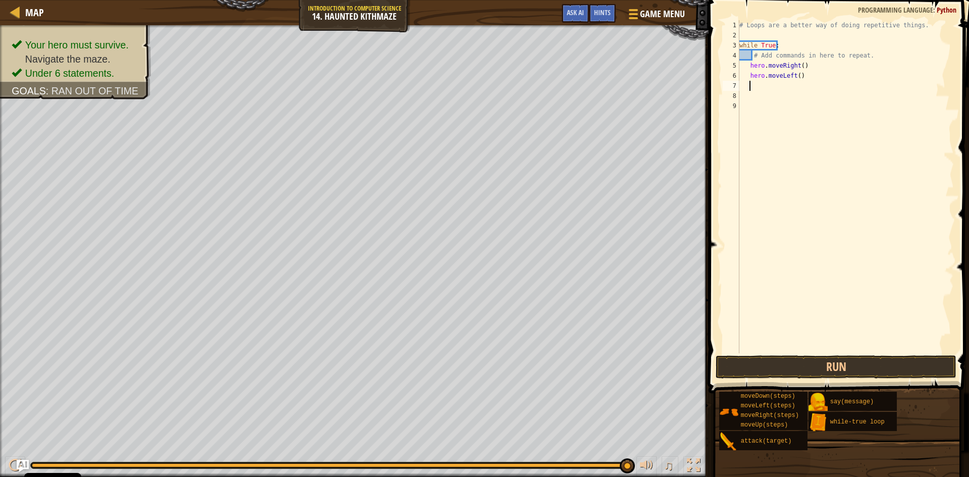
scroll to position [5, 1]
click at [758, 356] on button "Run" at bounding box center [836, 366] width 241 height 23
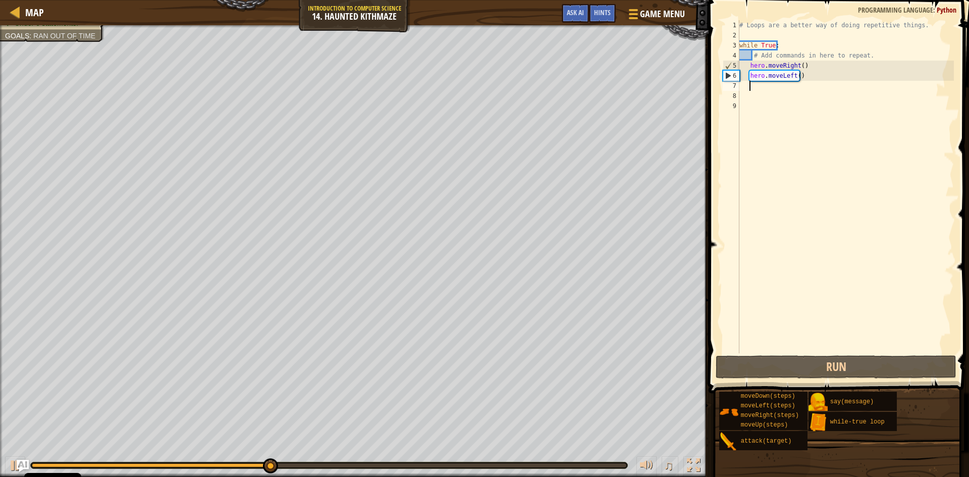
click at [799, 67] on div "# Loops are a better way of doing repetitive things. while True : # Add command…" at bounding box center [845, 196] width 217 height 353
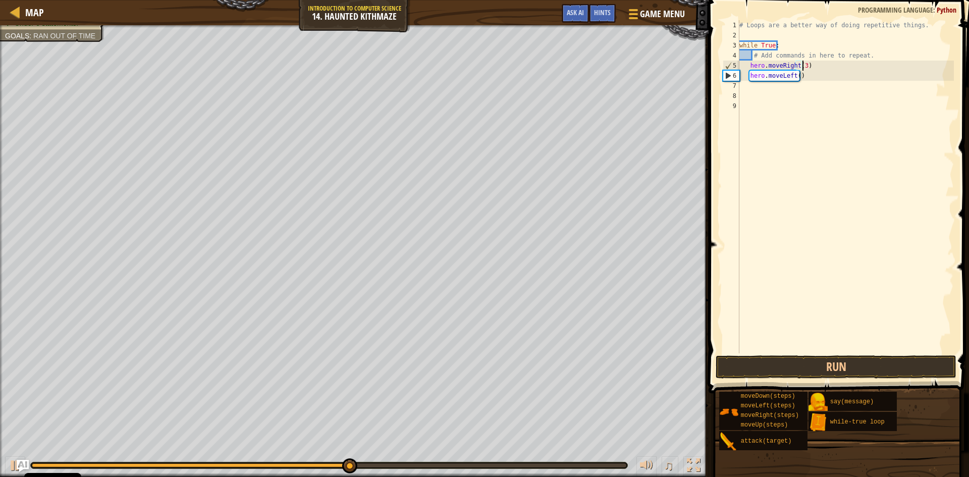
scroll to position [5, 5]
click at [802, 78] on div "# Loops are a better way of doing repetitive things. while True : # Add command…" at bounding box center [845, 196] width 217 height 353
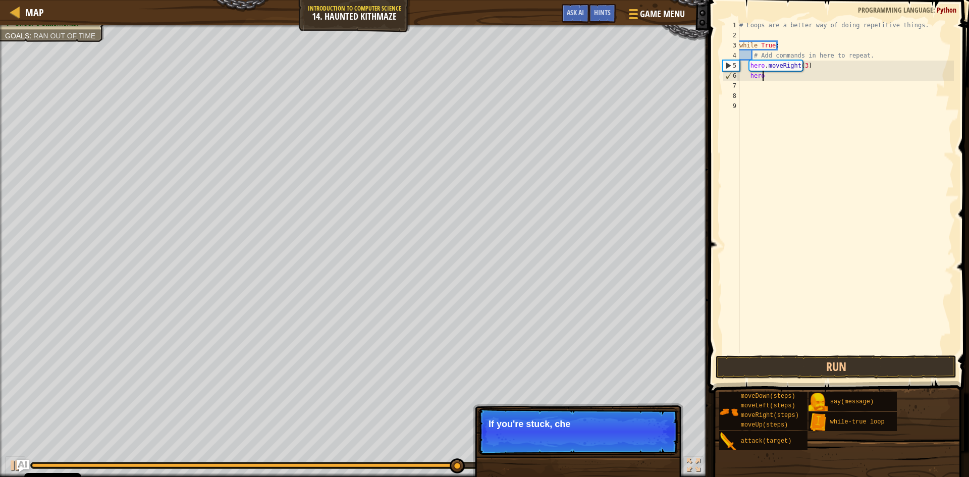
type textarea "h"
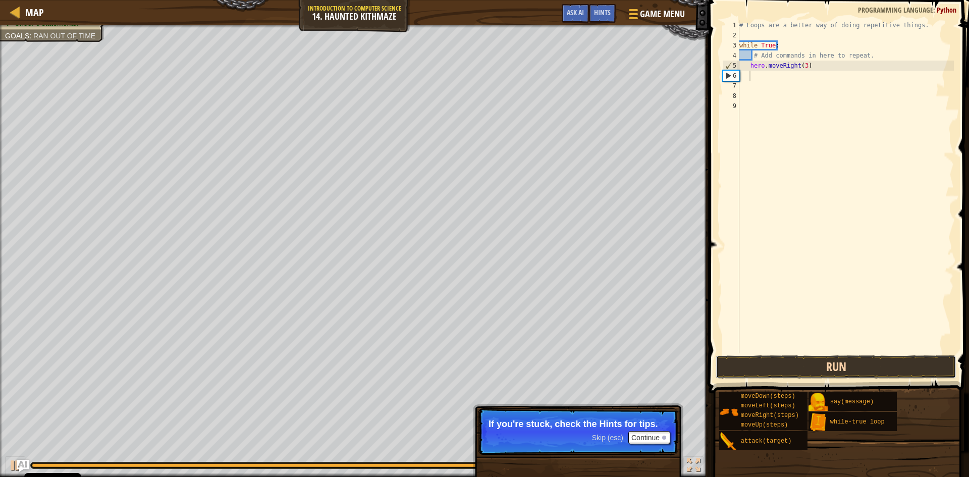
click at [769, 364] on button "Run" at bounding box center [836, 366] width 241 height 23
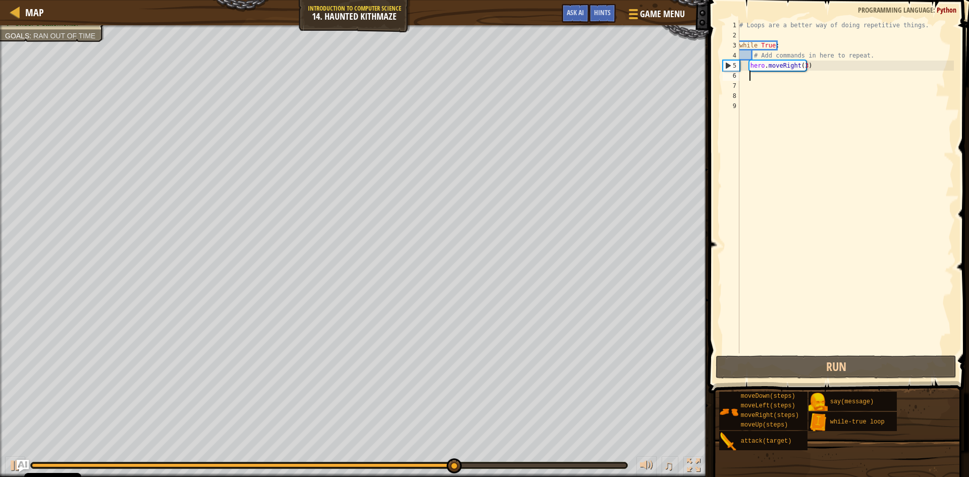
type textarea "h"
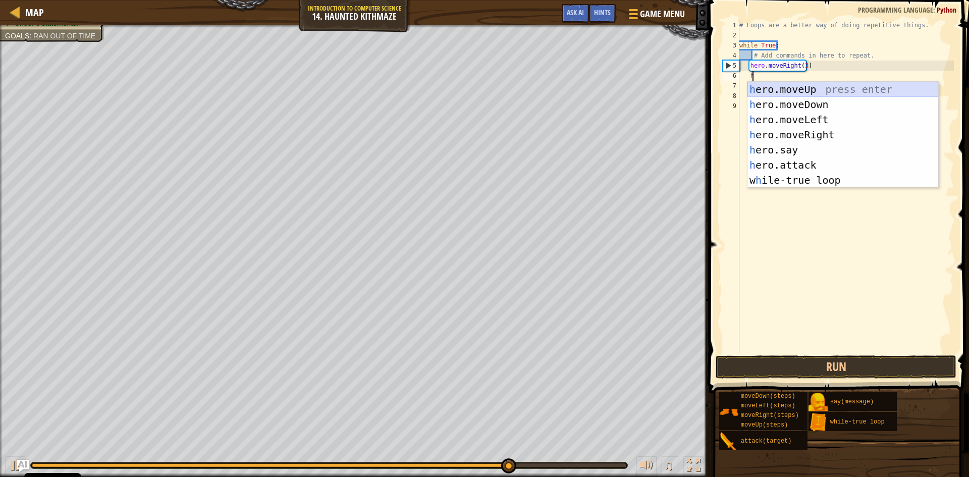
click at [796, 83] on div "h ero.moveUp press enter h ero.moveDown press enter h ero.moveLeft press enter …" at bounding box center [843, 150] width 191 height 136
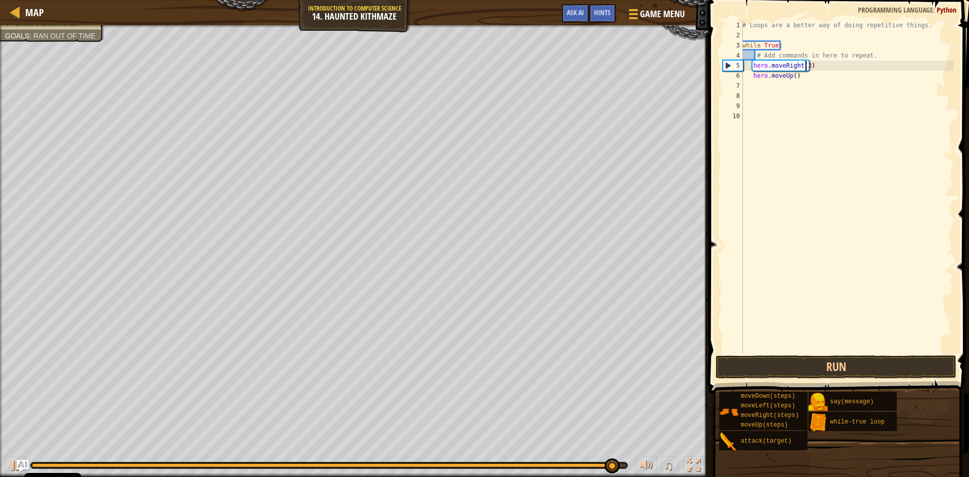
click at [806, 65] on div "# Loops are a better way of doing repetitive things. while True : # Add command…" at bounding box center [847, 196] width 214 height 353
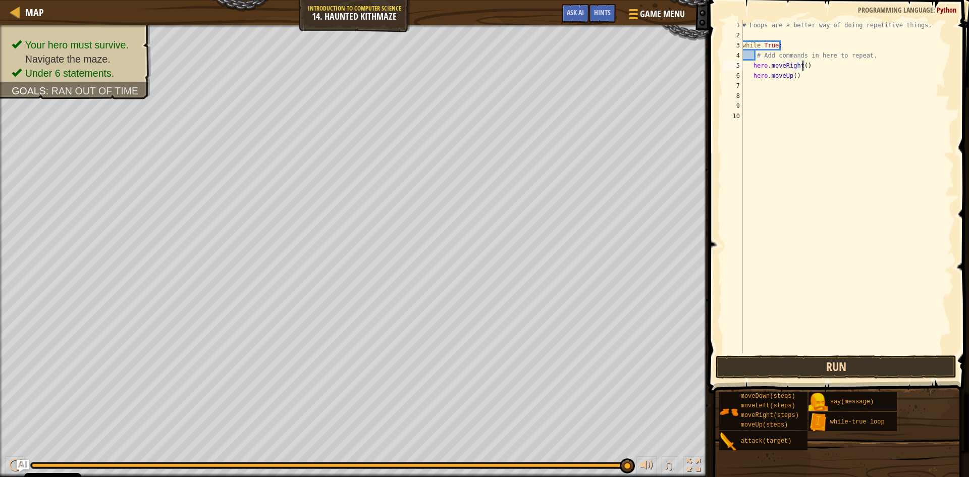
type textarea "hero.moveRight()"
click at [776, 368] on button "Run" at bounding box center [836, 366] width 241 height 23
click at [803, 355] on button "Run" at bounding box center [836, 366] width 241 height 23
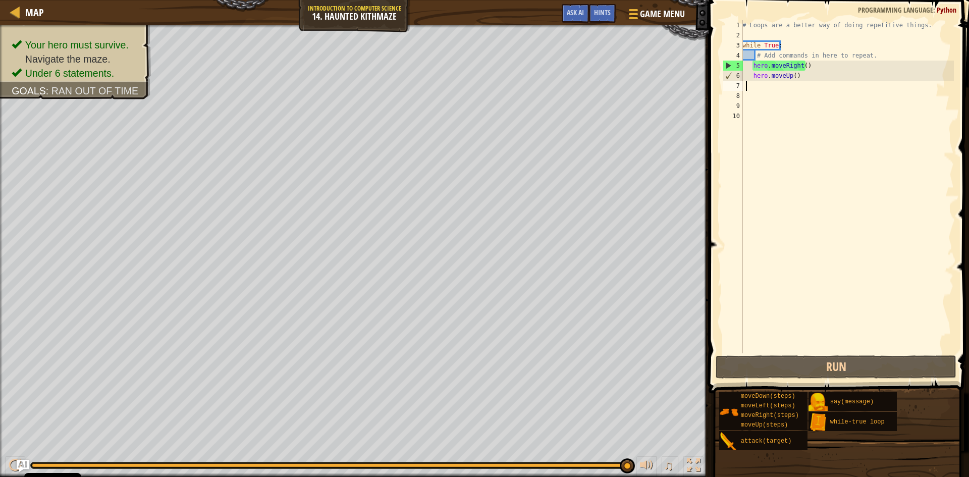
click at [748, 88] on div "# Loops are a better way of doing repetitive things. while True : # Add command…" at bounding box center [847, 196] width 214 height 353
type textarea "h"
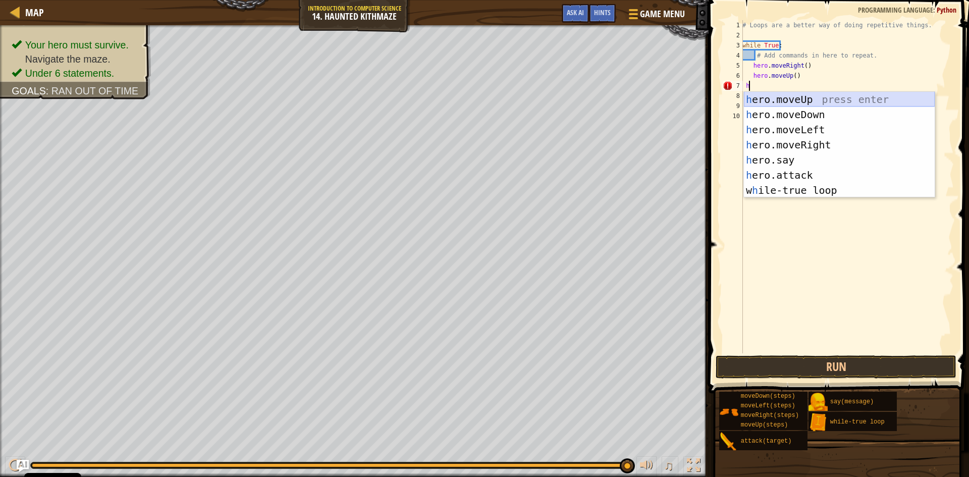
click at [790, 94] on div "h ero.moveUp press enter h ero.moveDown press enter h ero.moveLeft press enter …" at bounding box center [839, 160] width 191 height 136
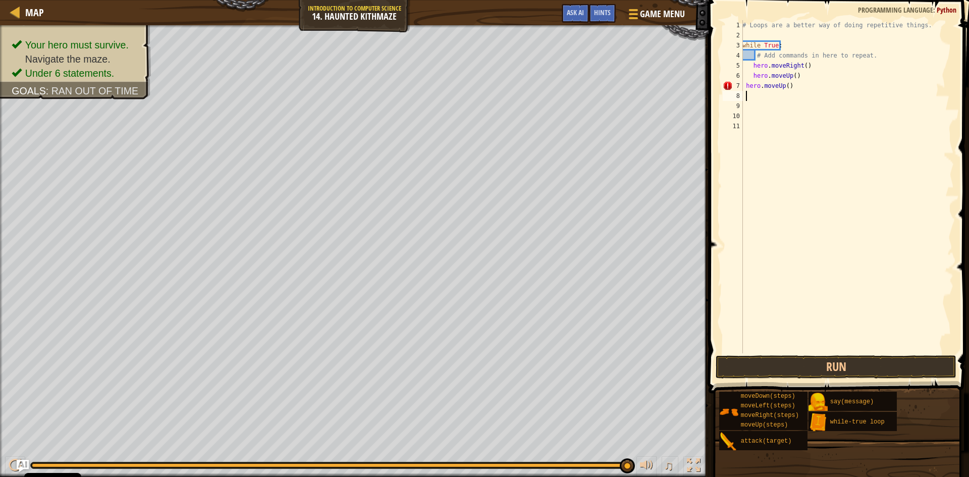
click at [785, 84] on div "# Loops are a better way of doing repetitive things. while True : # Add command…" at bounding box center [847, 196] width 214 height 353
click at [782, 368] on button "Run" at bounding box center [836, 366] width 241 height 23
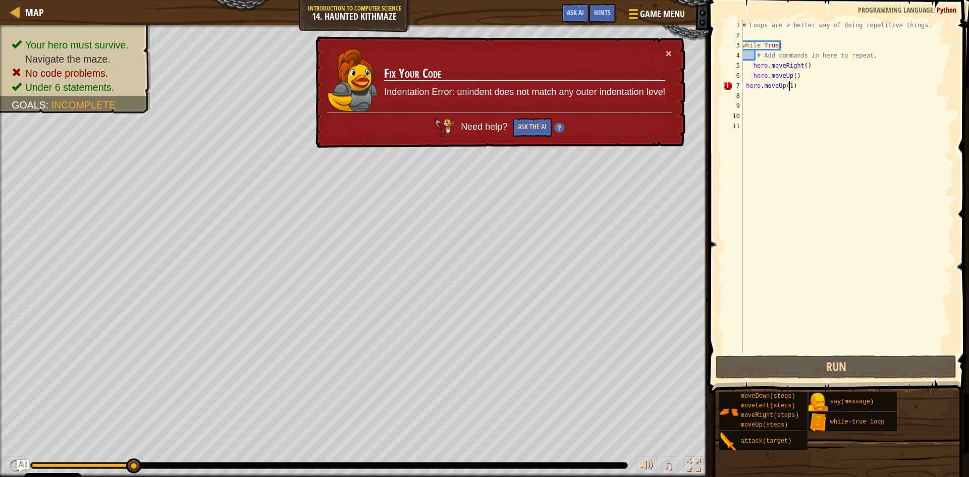
click at [799, 85] on div "# Loops are a better way of doing repetitive things. while True : # Add command…" at bounding box center [847, 196] width 214 height 353
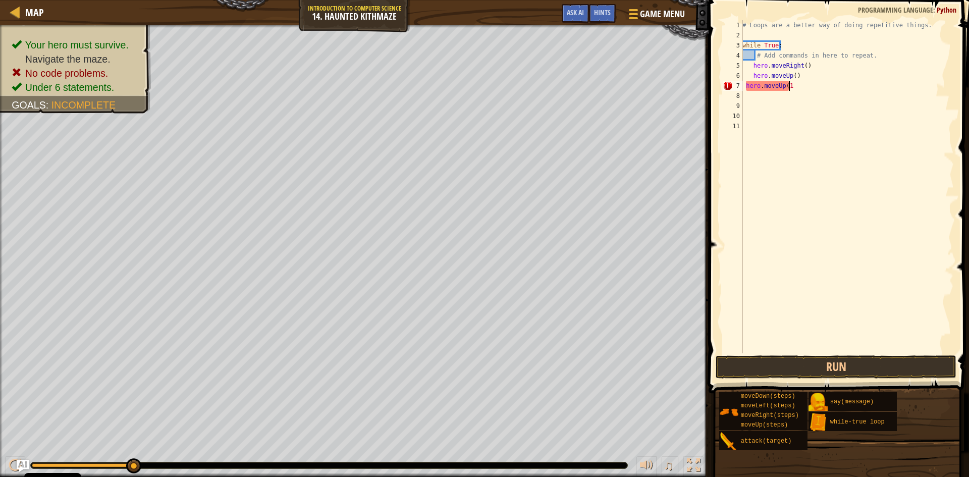
scroll to position [5, 3]
click at [753, 367] on button "Run" at bounding box center [836, 366] width 241 height 23
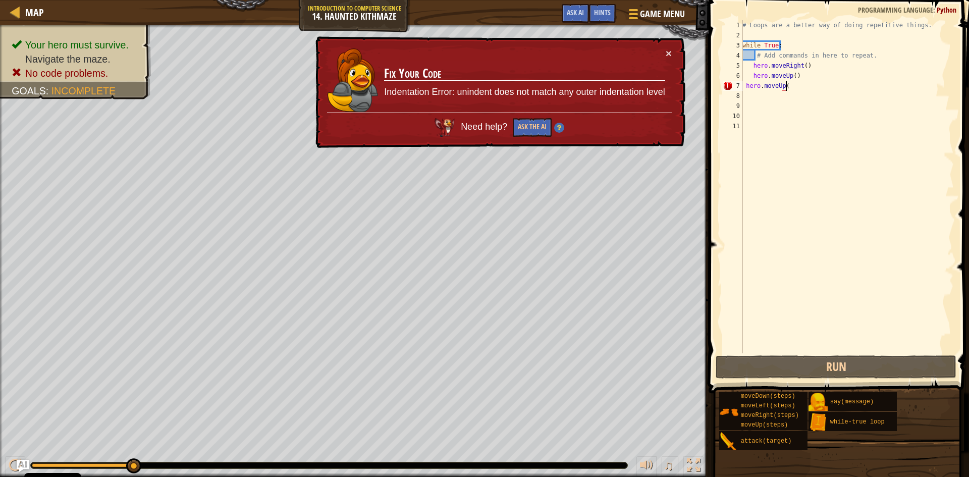
click at [789, 89] on div "# Loops are a better way of doing repetitive things. while True : # Add command…" at bounding box center [847, 196] width 214 height 353
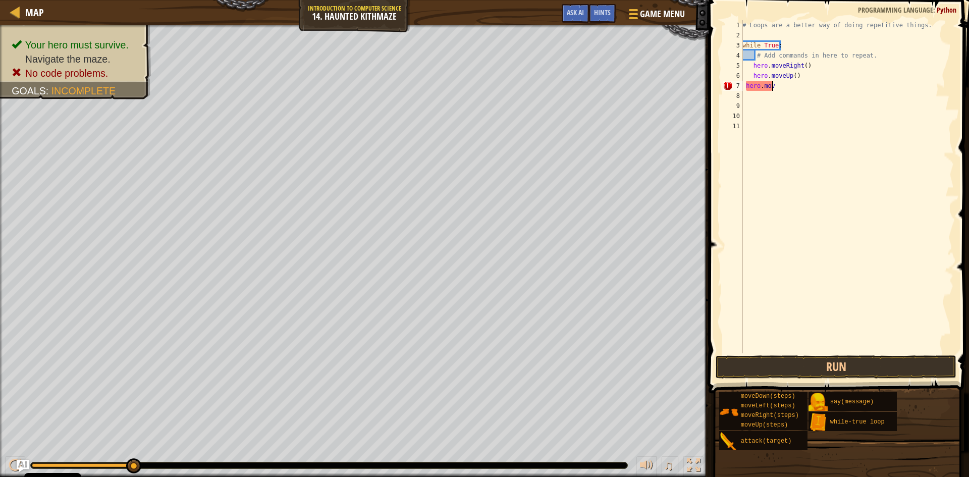
scroll to position [5, 1]
type textarea "h"
click at [818, 359] on button "Run" at bounding box center [836, 366] width 241 height 23
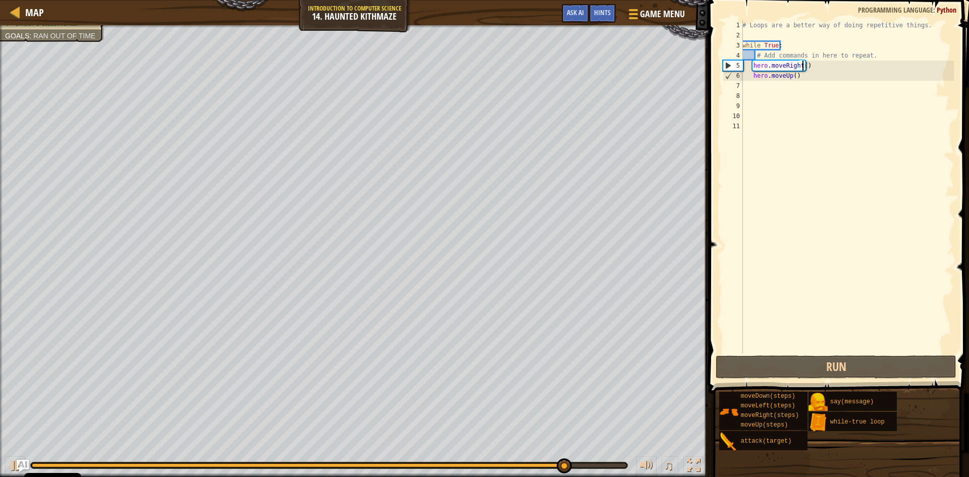
click at [801, 66] on div "# Loops are a better way of doing repetitive things. while True : # Add command…" at bounding box center [847, 196] width 214 height 353
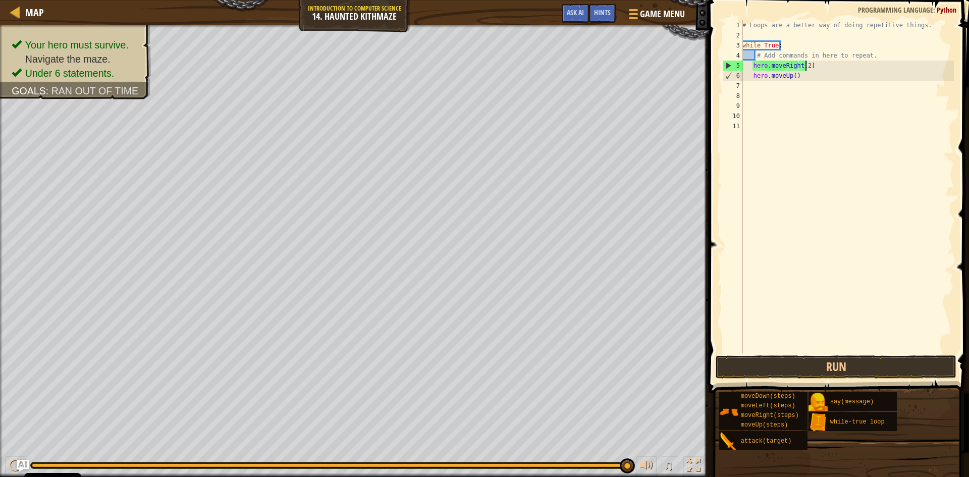
click at [791, 74] on div "# Loops are a better way of doing repetitive things. while True : # Add command…" at bounding box center [847, 196] width 214 height 353
type textarea "hero.moveUp(2)"
click at [806, 361] on button "Run" at bounding box center [836, 366] width 241 height 23
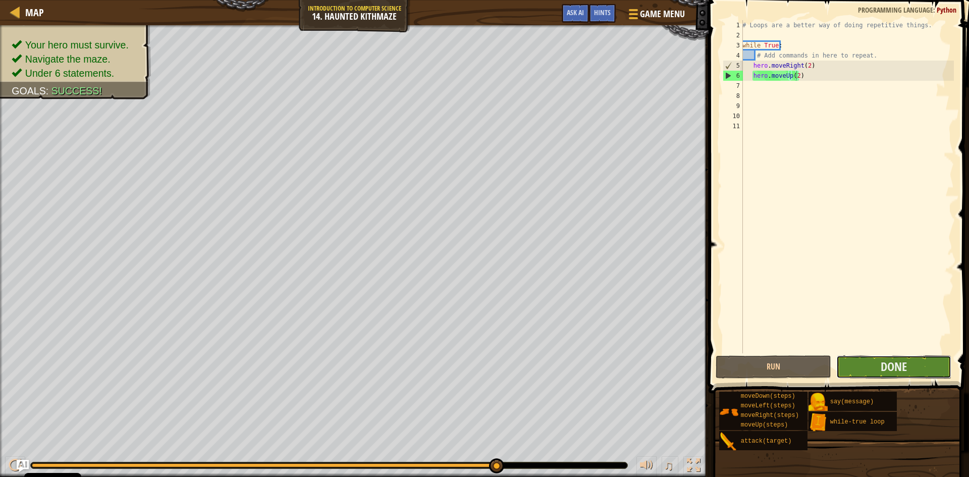
click at [869, 364] on button "Done" at bounding box center [894, 366] width 116 height 23
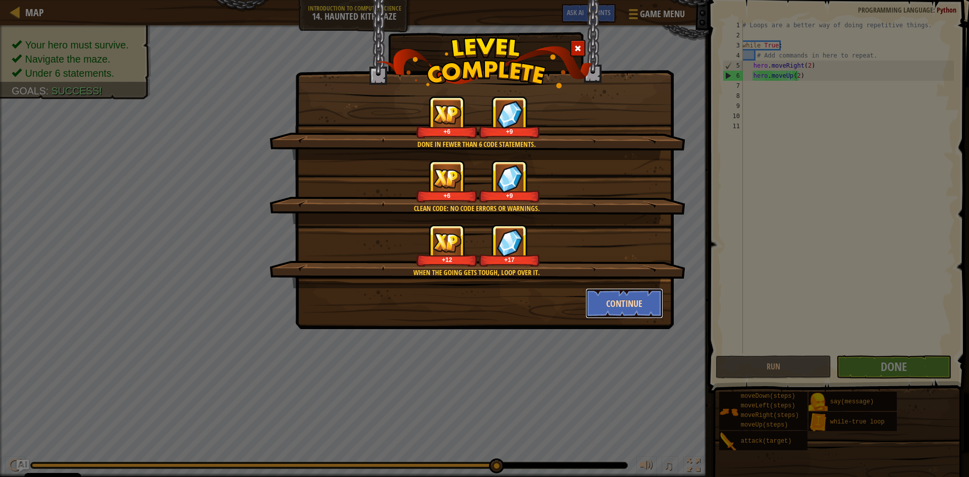
click at [623, 301] on button "Continue" at bounding box center [624, 303] width 78 height 30
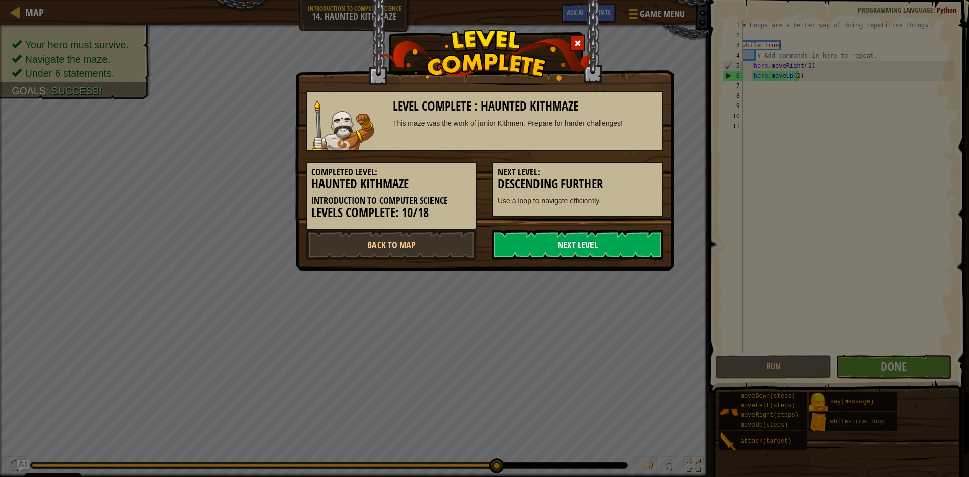
click at [529, 235] on link "Next Level" at bounding box center [577, 245] width 171 height 30
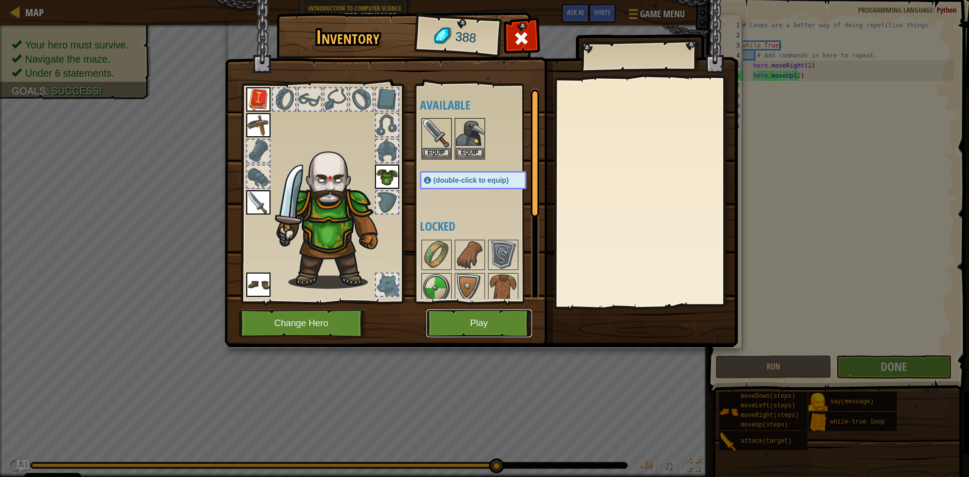
click at [489, 327] on button "Play" at bounding box center [479, 323] width 105 height 28
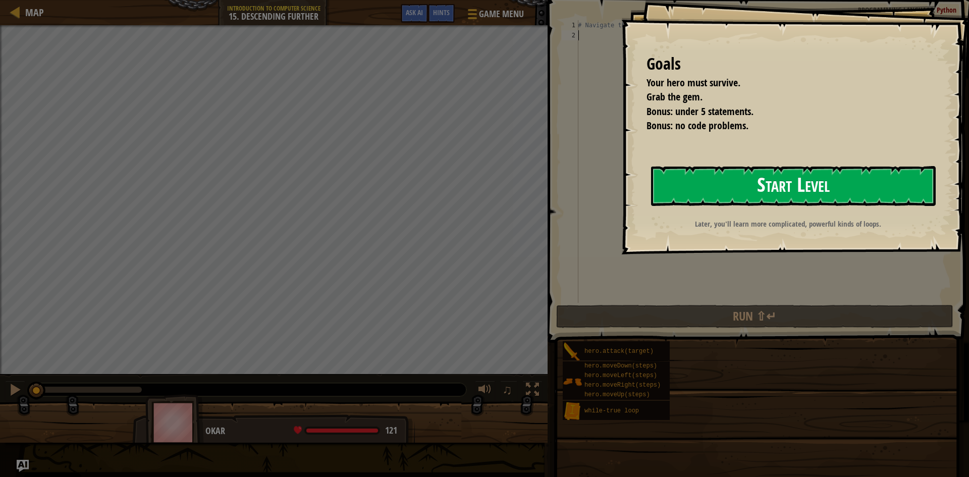
click at [698, 189] on button "Start Level" at bounding box center [793, 186] width 285 height 40
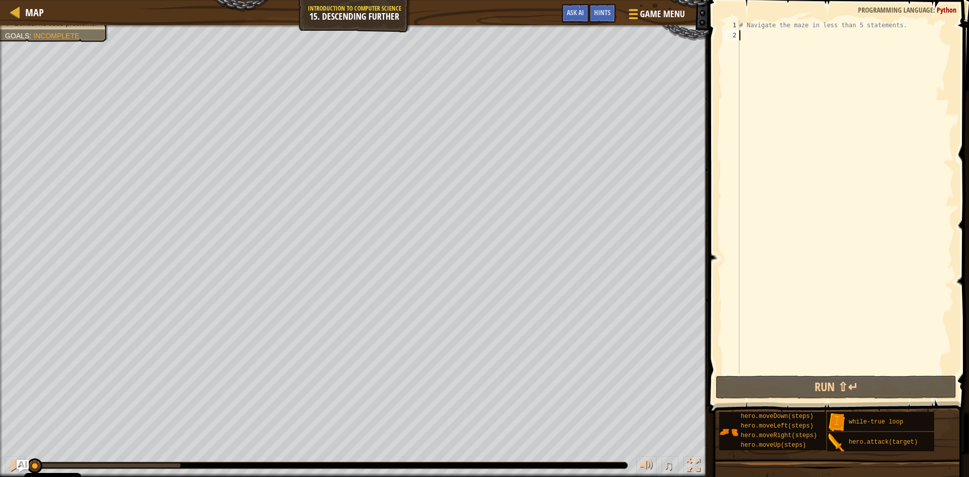
type textarea "h"
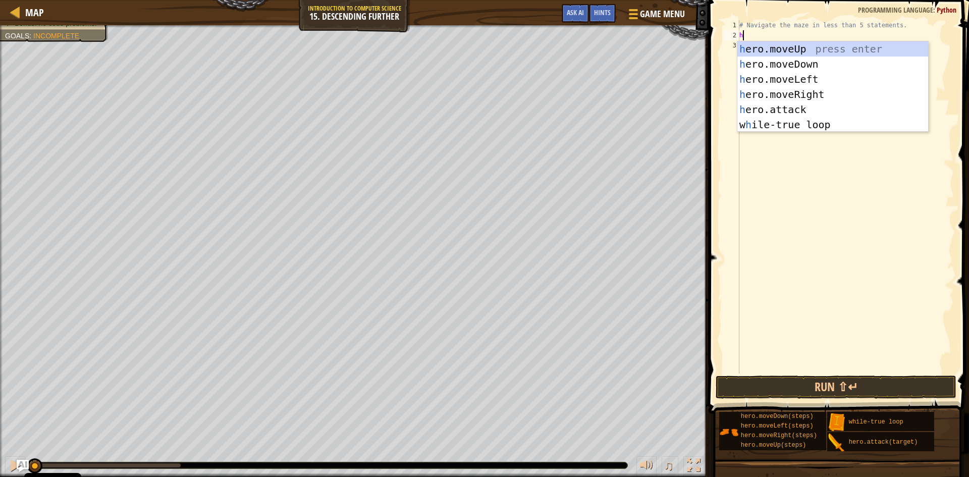
scroll to position [5, 0]
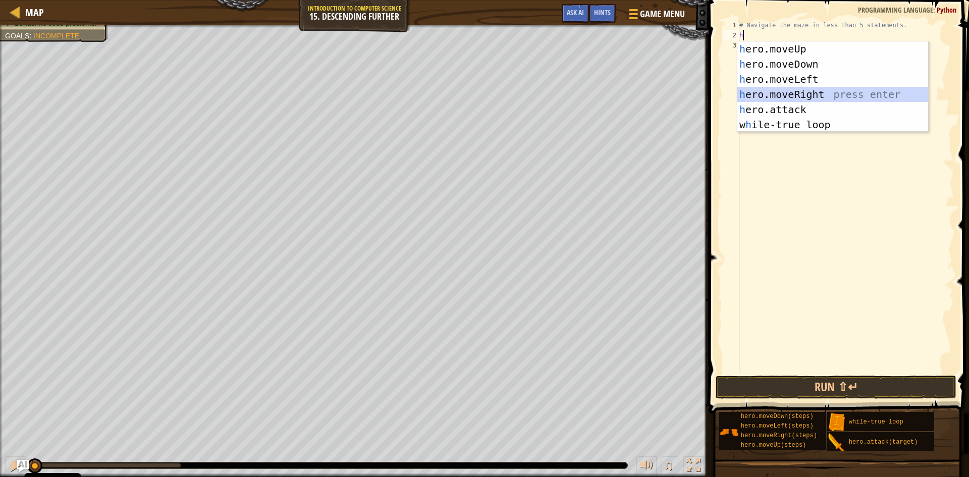
click at [814, 89] on div "h ero.moveUp press enter h ero.moveDown press enter h ero.moveLeft press enter …" at bounding box center [832, 101] width 191 height 121
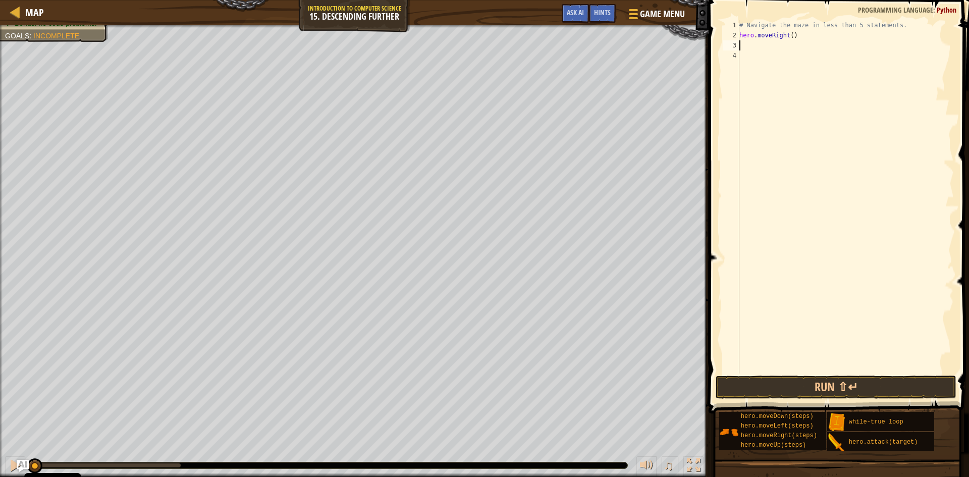
type textarea "2"
click at [787, 33] on div "# Navigate the maze in less than 5 statements. hero . moveRight ( )" at bounding box center [845, 207] width 217 height 374
click at [788, 34] on div "# Navigate the maze in less than 5 statements. hero . moveRight ( )" at bounding box center [845, 207] width 217 height 374
click at [783, 385] on button "Run ⇧↵" at bounding box center [836, 387] width 241 height 23
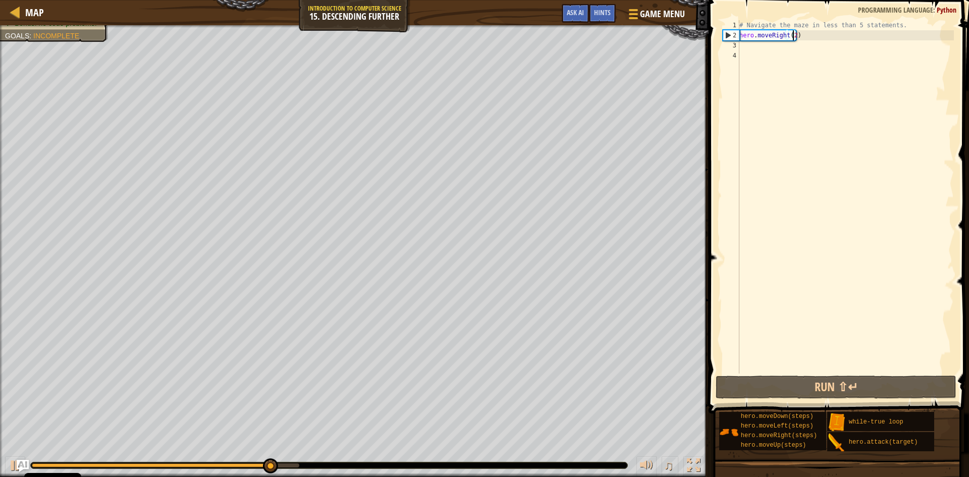
scroll to position [5, 5]
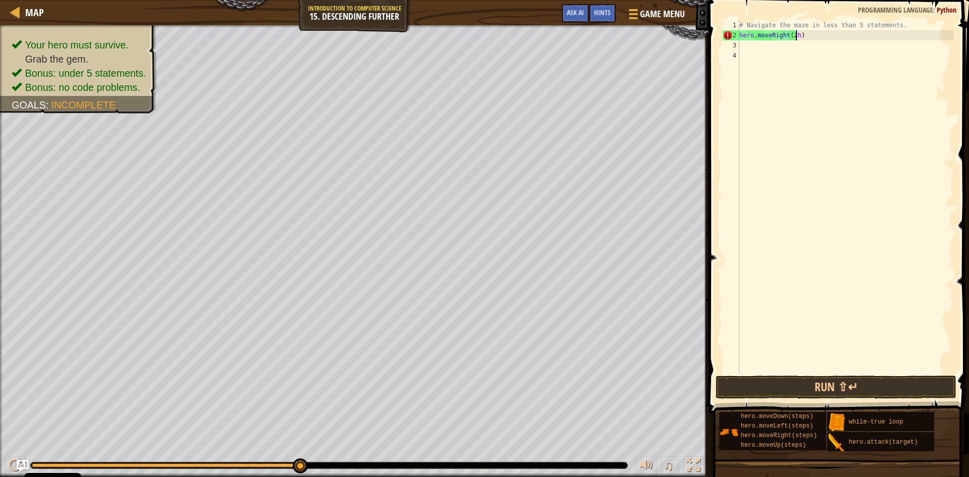
type textarea "hero.moveRight(2)"
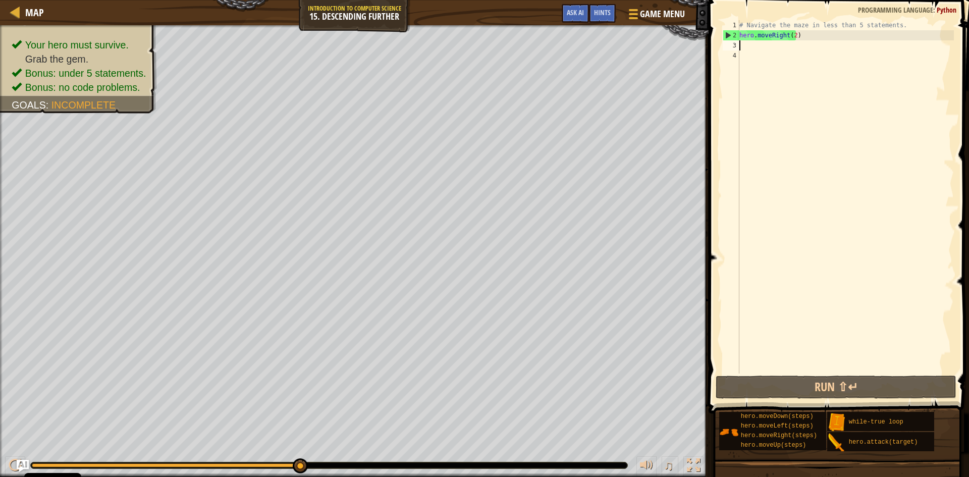
drag, startPoint x: 743, startPoint y: 46, endPoint x: 751, endPoint y: 107, distance: 61.0
click at [743, 46] on div "# Navigate the maze in less than 5 statements. hero . moveRight ( 2 )" at bounding box center [845, 207] width 217 height 374
type textarea "h"
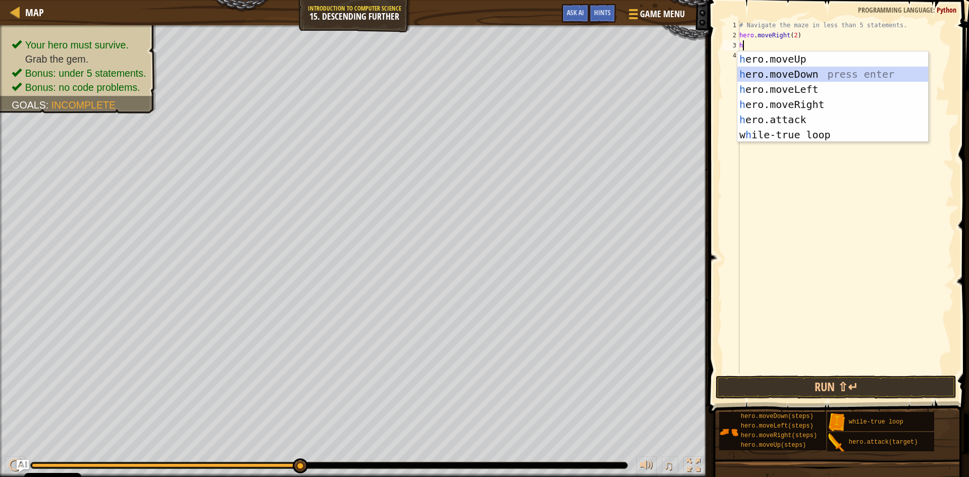
click at [813, 71] on div "h ero.moveUp press enter h ero.moveDown press enter h ero.moveLeft press enter …" at bounding box center [832, 111] width 191 height 121
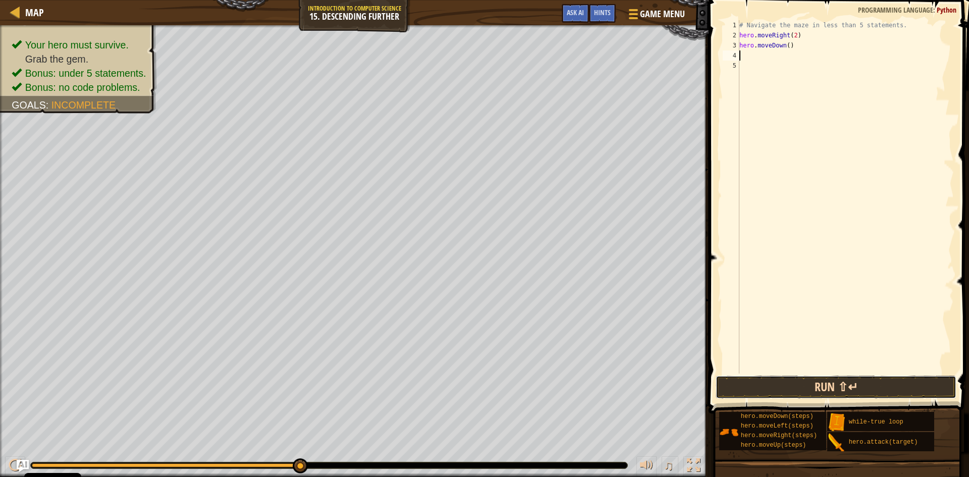
click at [775, 381] on button "Run ⇧↵" at bounding box center [836, 387] width 241 height 23
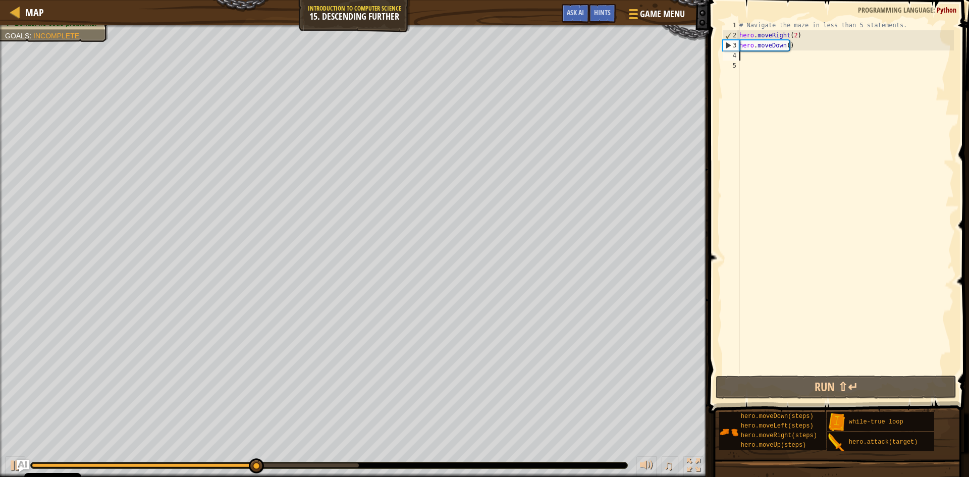
type textarea "h"
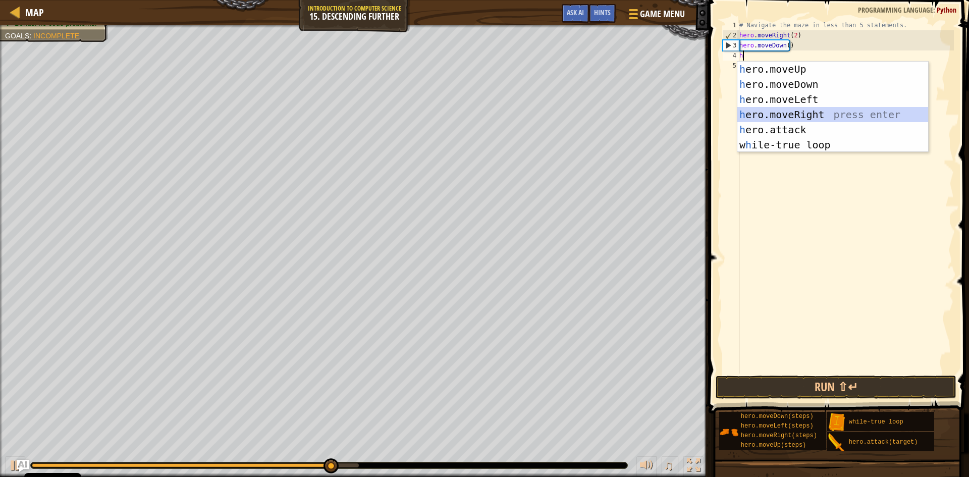
click at [777, 112] on div "h ero.moveUp press enter h ero.moveDown press enter h ero.moveLeft press enter …" at bounding box center [832, 122] width 191 height 121
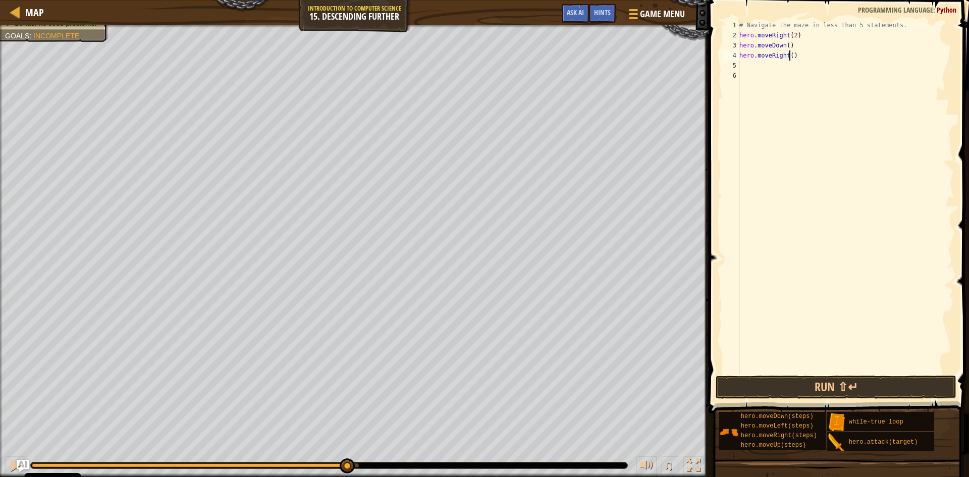
click at [789, 54] on div "# Navigate the maze in less than 5 statements. hero . moveRight ( 2 ) hero . mo…" at bounding box center [845, 207] width 217 height 374
type textarea "hero.moveRight(2)"
click at [747, 65] on div "# Navigate the maze in less than 5 statements. hero . moveRight ( 2 ) hero . mo…" at bounding box center [845, 207] width 217 height 374
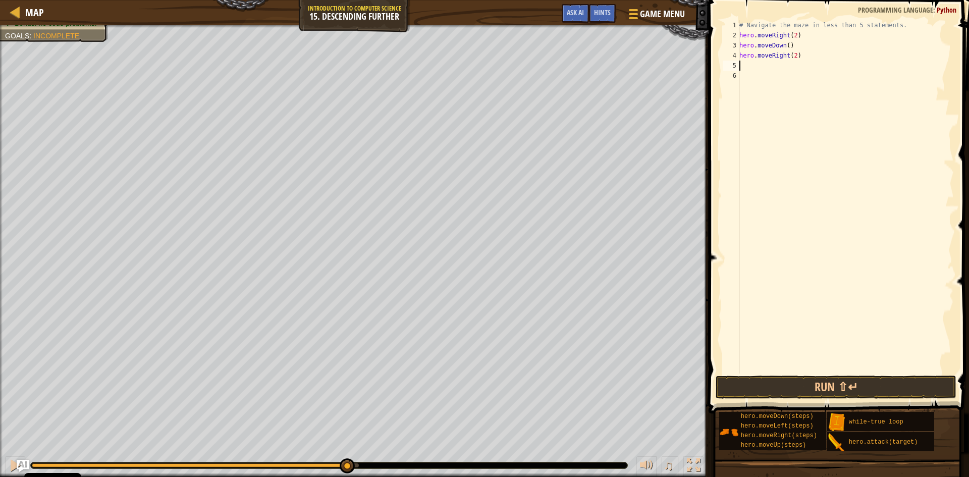
type textarea "h"
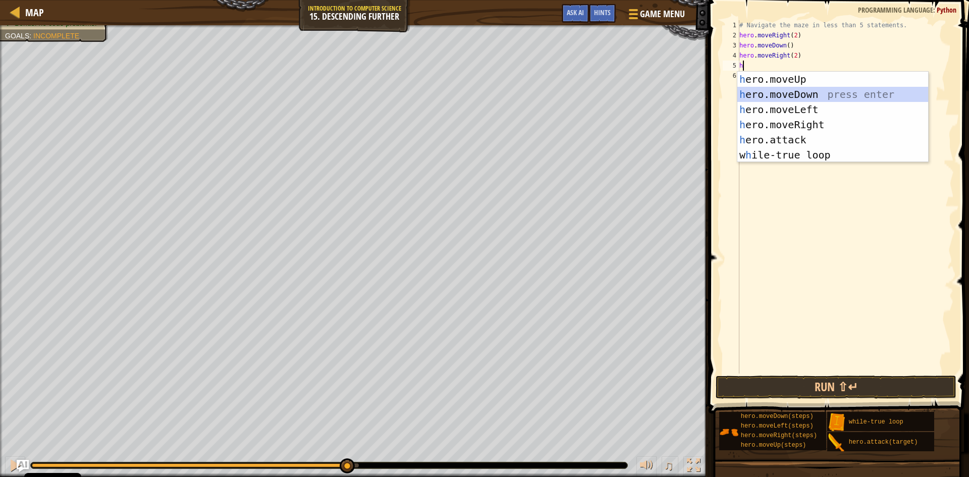
click at [782, 89] on div "h ero.moveUp press enter h ero.moveDown press enter h ero.moveLeft press enter …" at bounding box center [832, 132] width 191 height 121
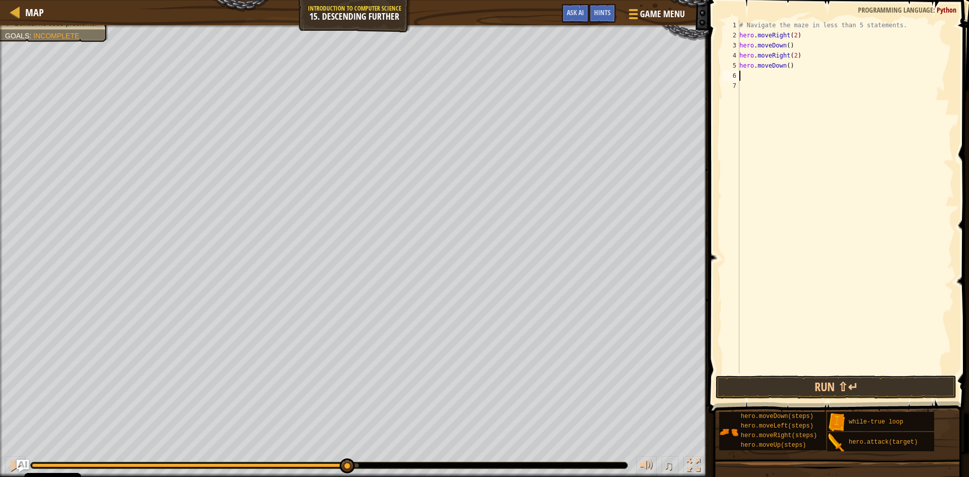
type textarea "h"
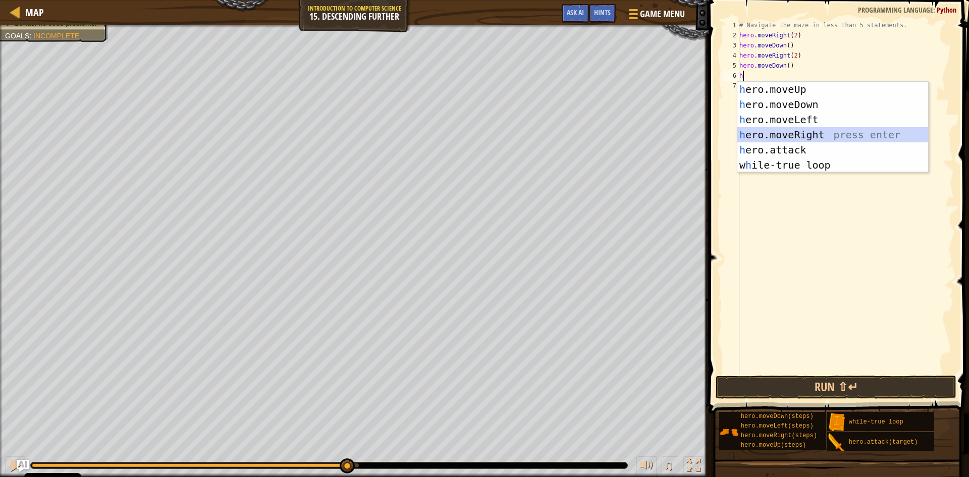
click at [758, 132] on div "h ero.moveUp press enter h ero.moveDown press enter h ero.moveLeft press enter …" at bounding box center [832, 142] width 191 height 121
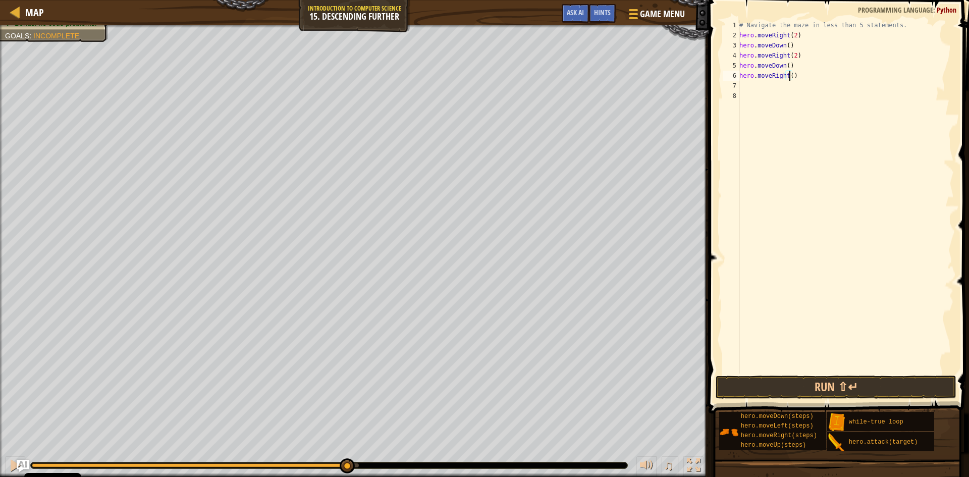
click at [788, 74] on div "# Navigate the maze in less than 5 statements. hero . moveRight ( 2 ) hero . mo…" at bounding box center [845, 207] width 217 height 374
type textarea "hero.moveRight(2)"
click at [757, 382] on button "Run ⇧↵" at bounding box center [836, 387] width 241 height 23
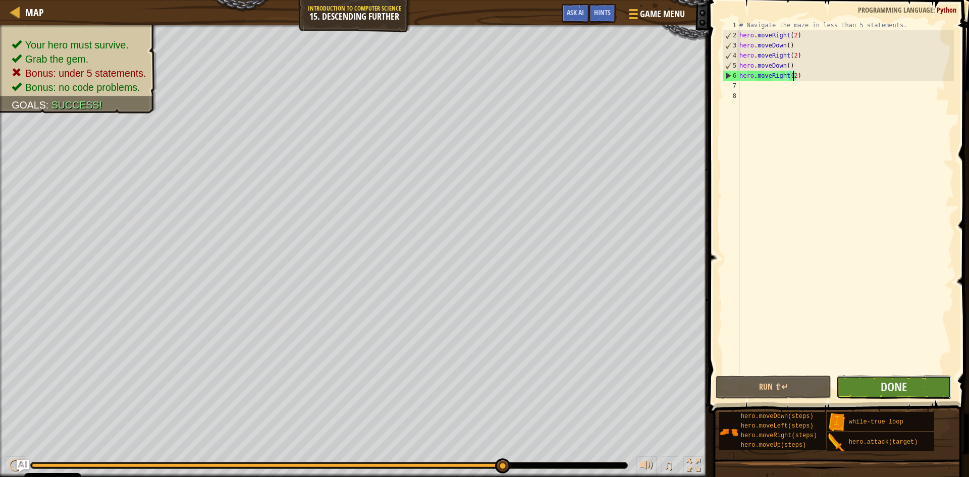
click at [885, 378] on button "Done" at bounding box center [894, 387] width 116 height 23
